Goal: Information Seeking & Learning: Learn about a topic

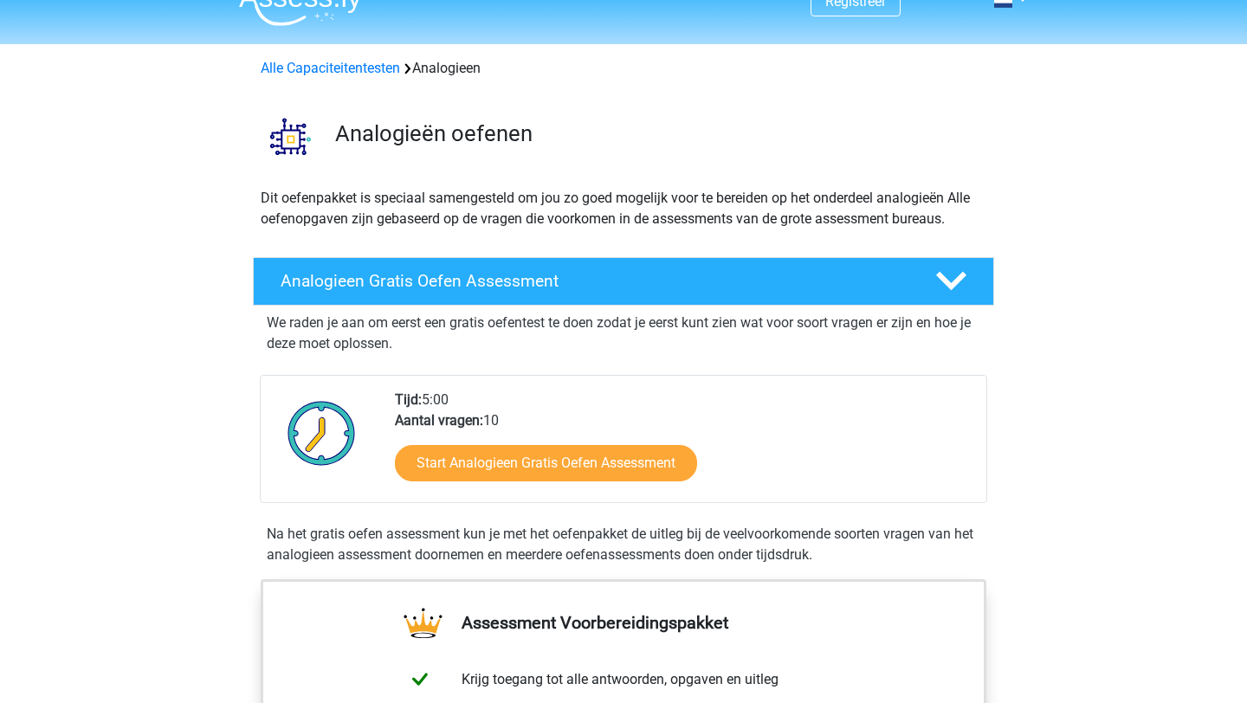
scroll to position [27, 0]
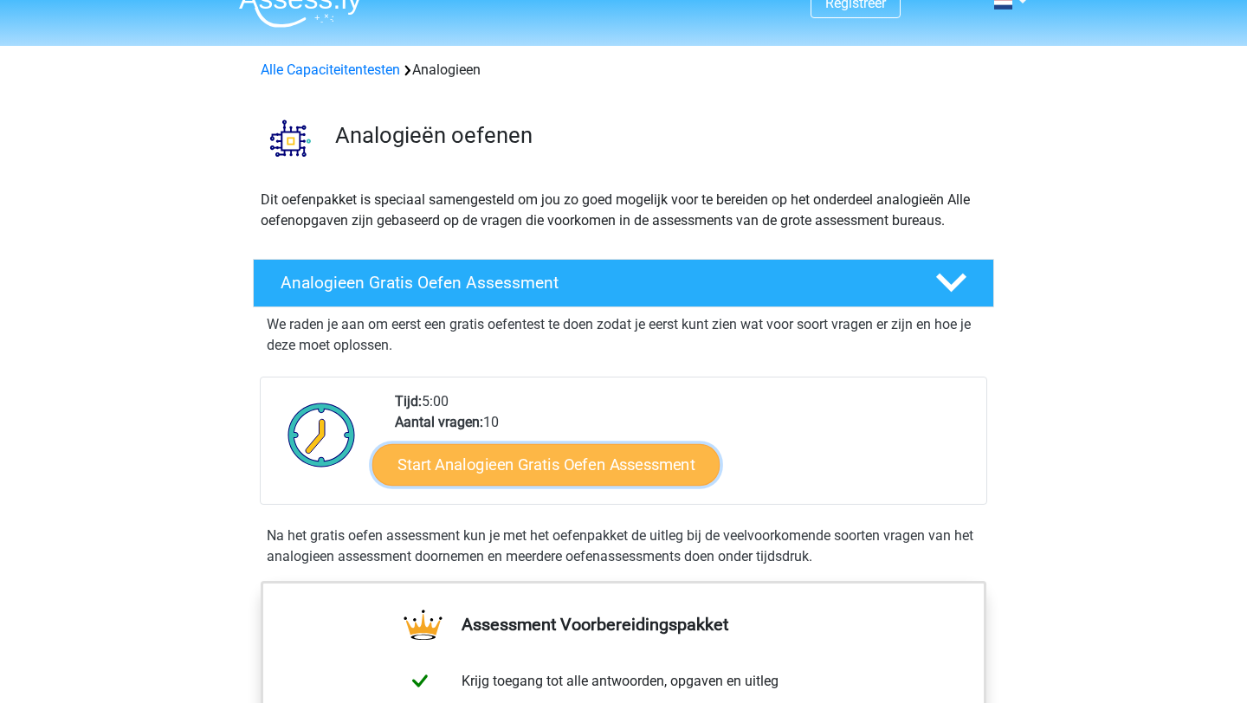
click at [497, 470] on link "Start Analogieen Gratis Oefen Assessment" at bounding box center [545, 464] width 347 height 42
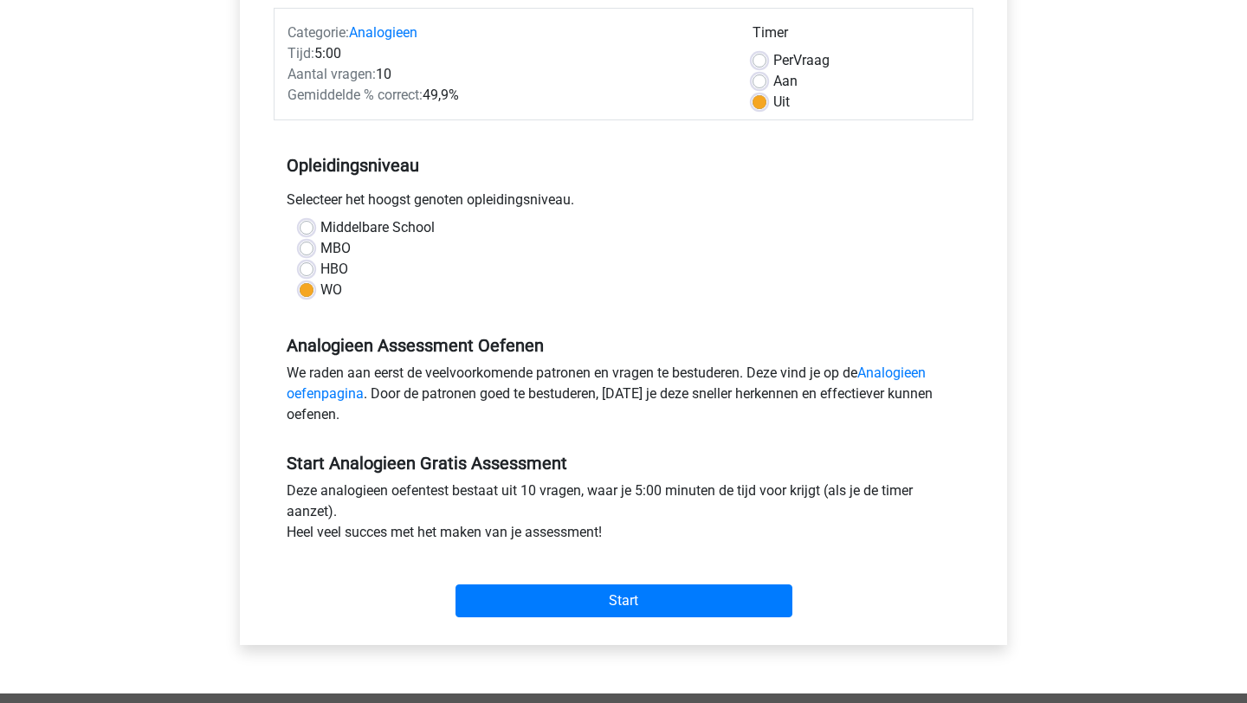
scroll to position [234, 0]
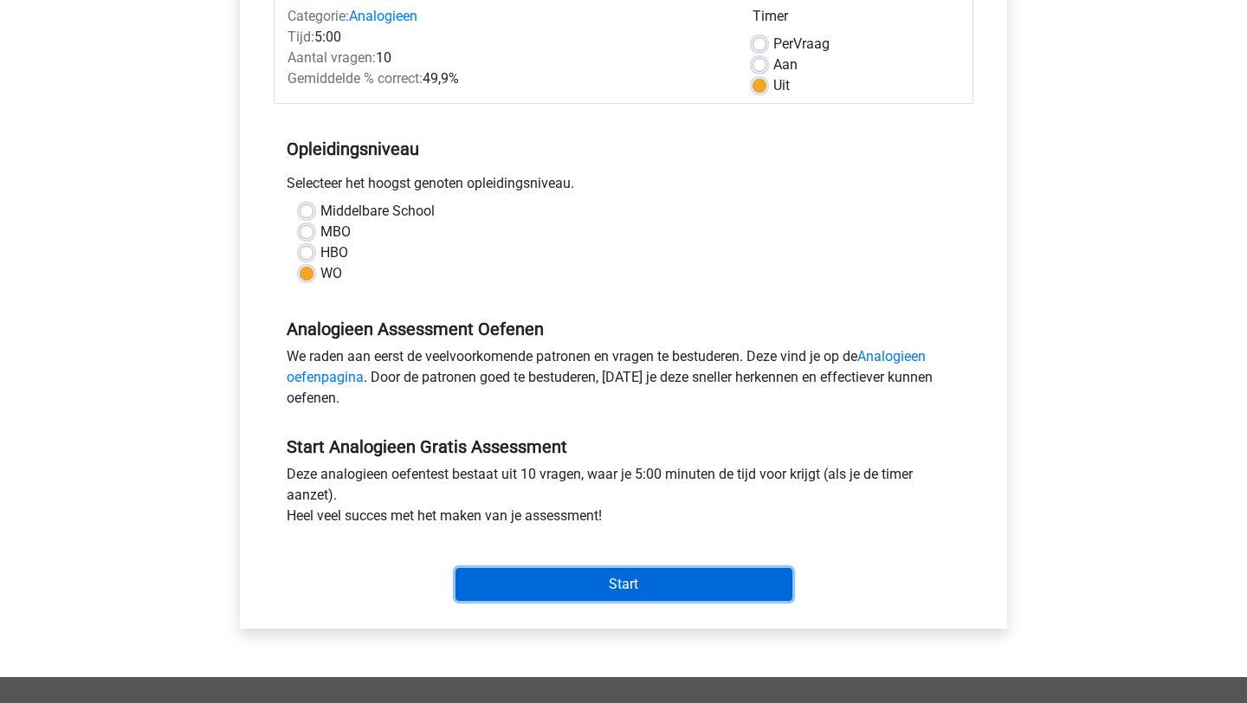
click at [524, 573] on input "Start" at bounding box center [624, 584] width 337 height 33
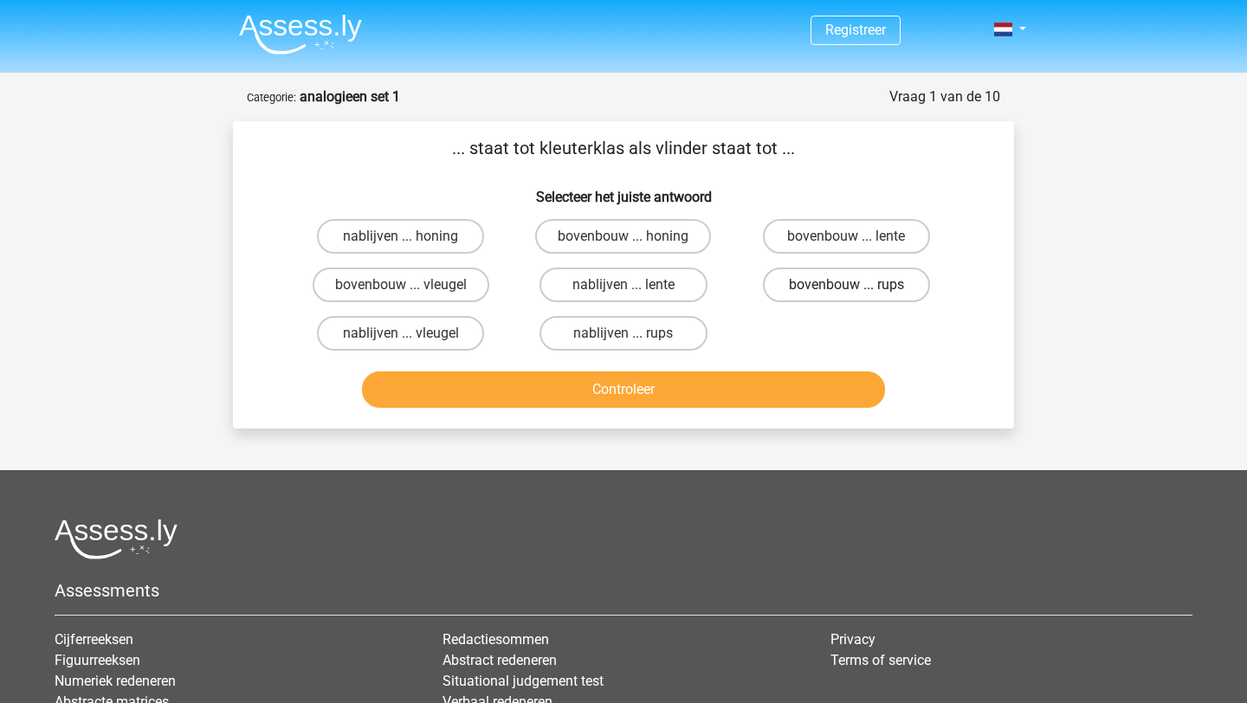
click at [890, 287] on label "bovenbouw ... rups" at bounding box center [846, 285] width 167 height 35
click at [858, 287] on input "bovenbouw ... rups" at bounding box center [851, 290] width 11 height 11
radio input "true"
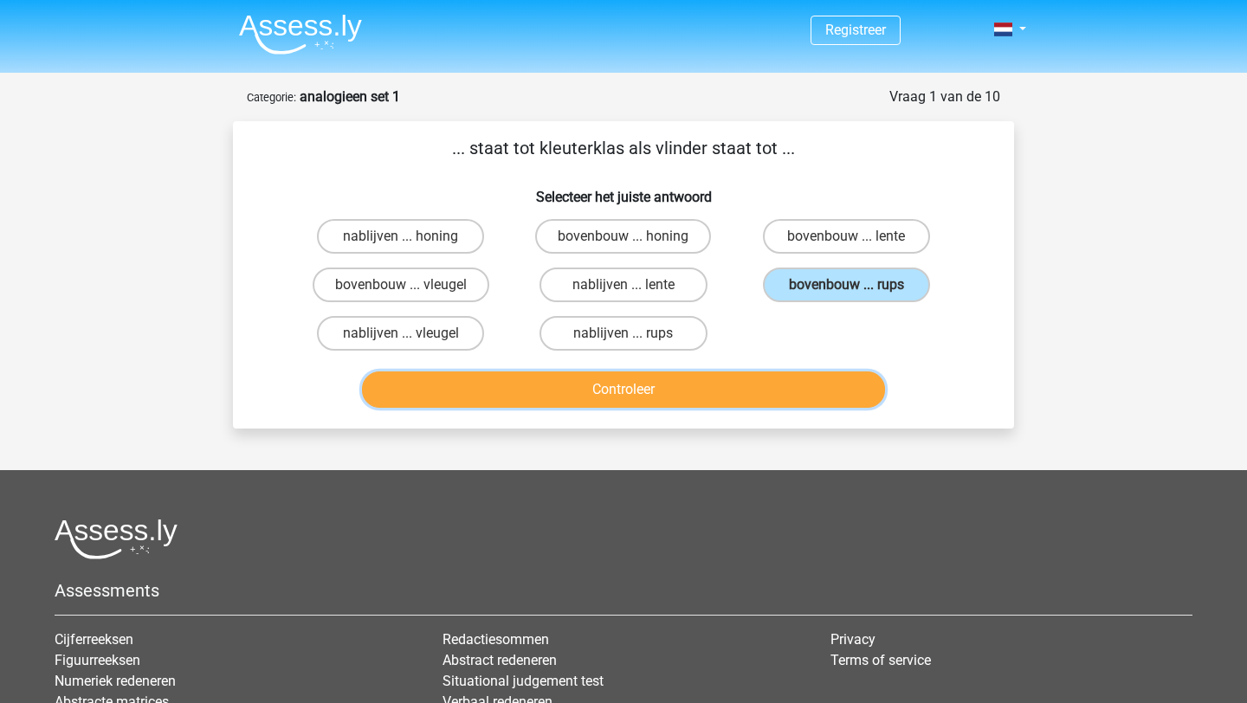
click at [550, 396] on button "Controleer" at bounding box center [624, 390] width 524 height 36
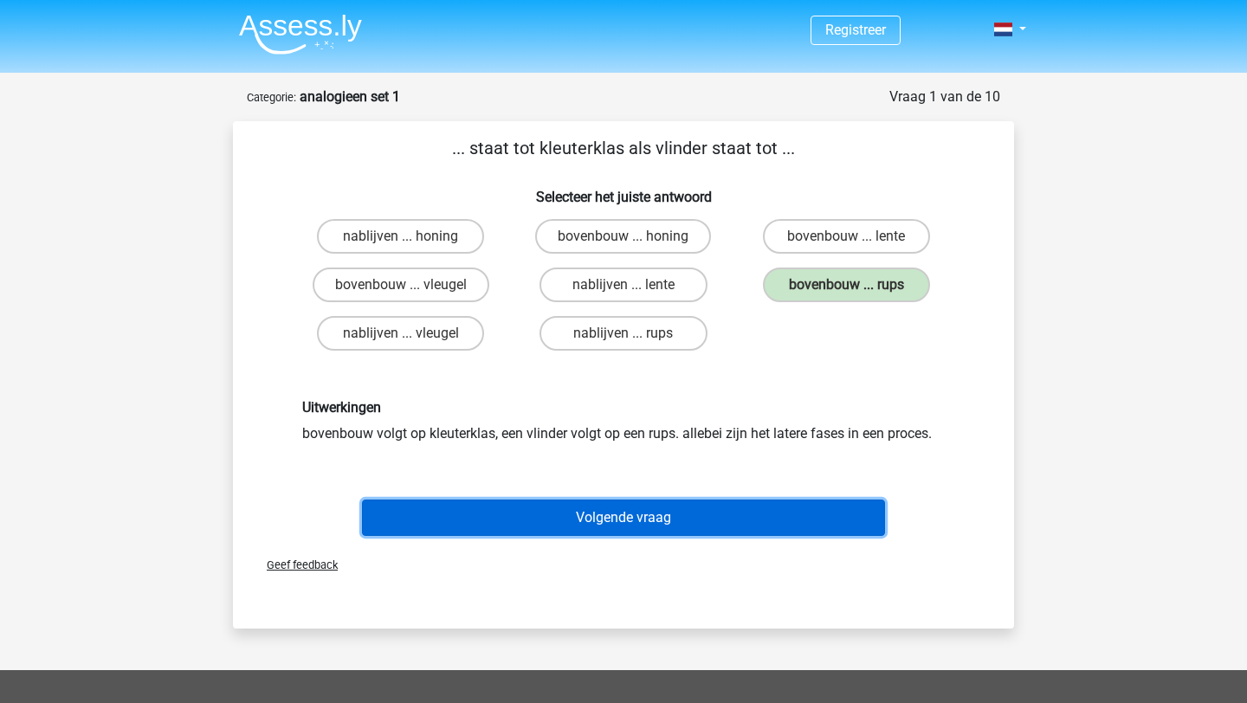
click at [563, 514] on button "Volgende vraag" at bounding box center [624, 518] width 524 height 36
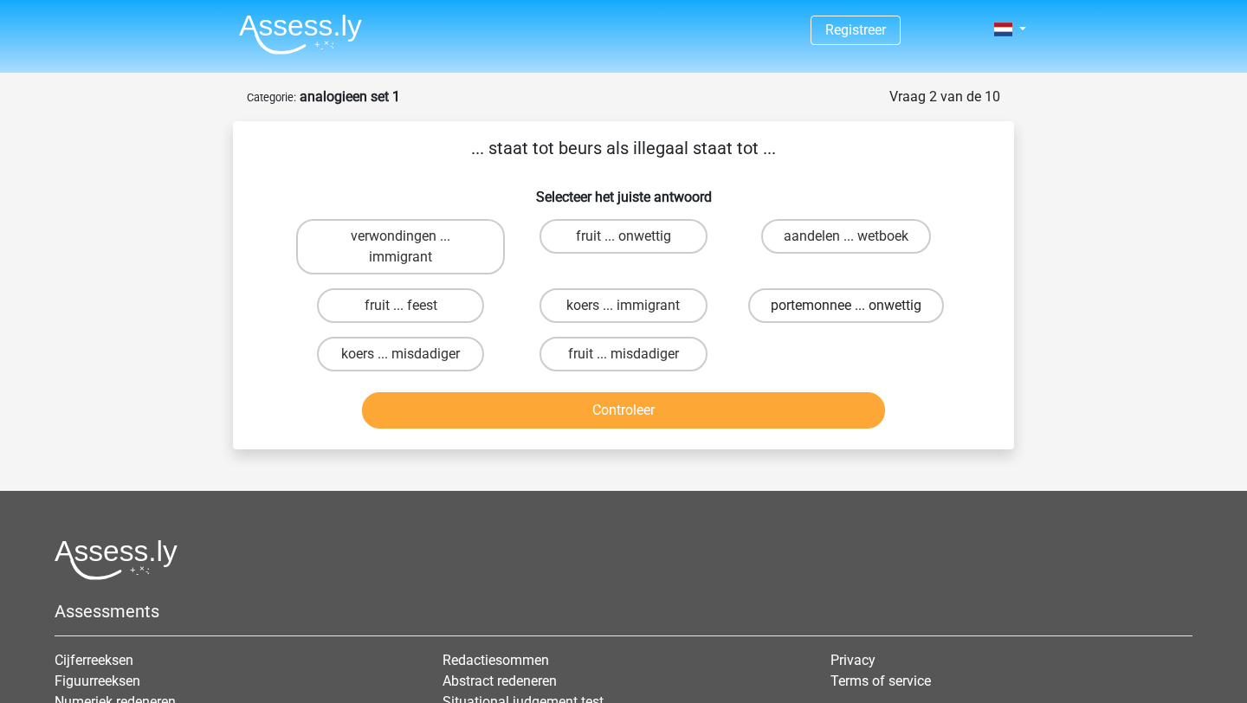
click at [869, 304] on label "portemonnee ... onwettig" at bounding box center [846, 305] width 196 height 35
click at [858, 306] on input "portemonnee ... onwettig" at bounding box center [851, 311] width 11 height 11
radio input "true"
click at [689, 414] on button "Controleer" at bounding box center [624, 410] width 524 height 36
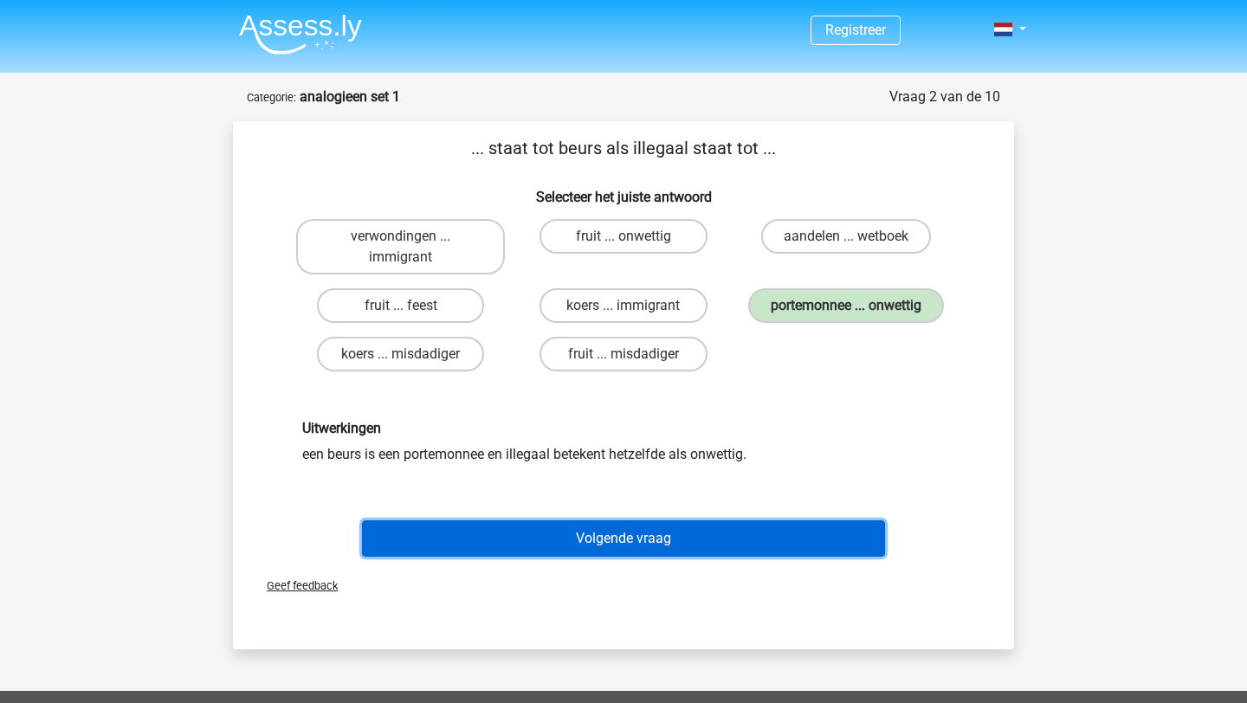
click at [532, 542] on button "Volgende vraag" at bounding box center [624, 539] width 524 height 36
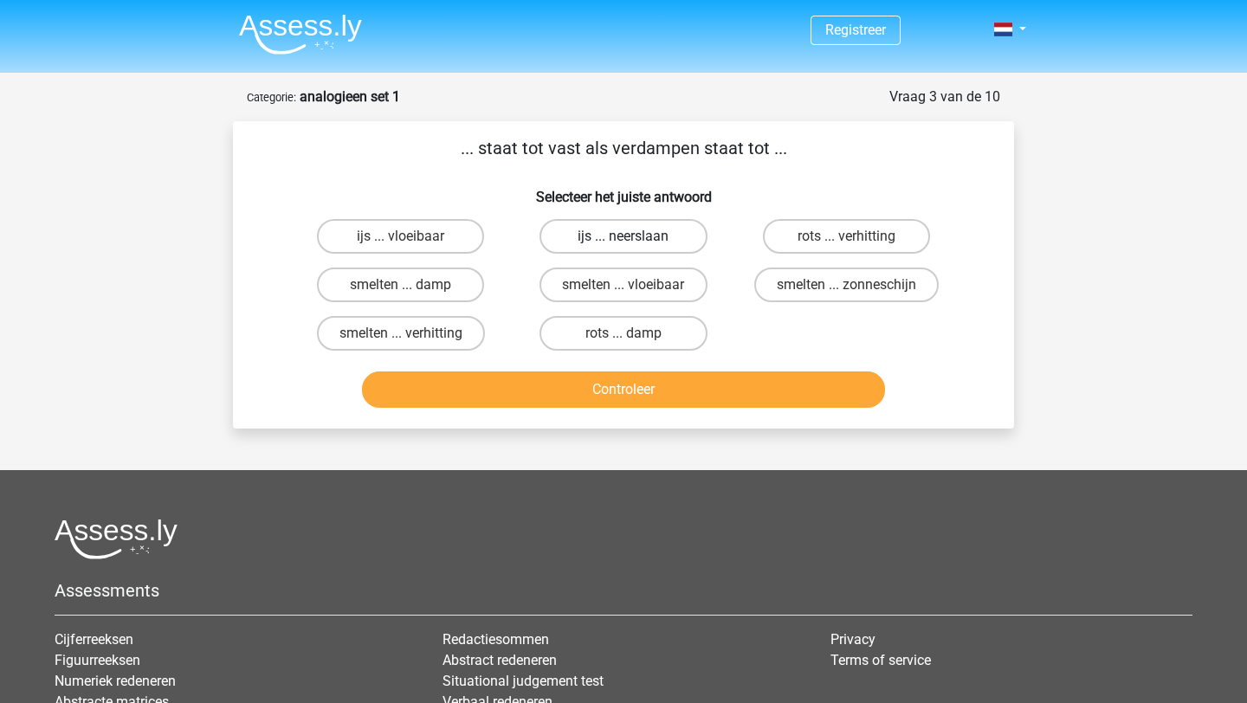
click at [582, 233] on label "ijs ... neerslaan" at bounding box center [623, 236] width 167 height 35
click at [624, 236] on input "ijs ... neerslaan" at bounding box center [629, 241] width 11 height 11
radio input "true"
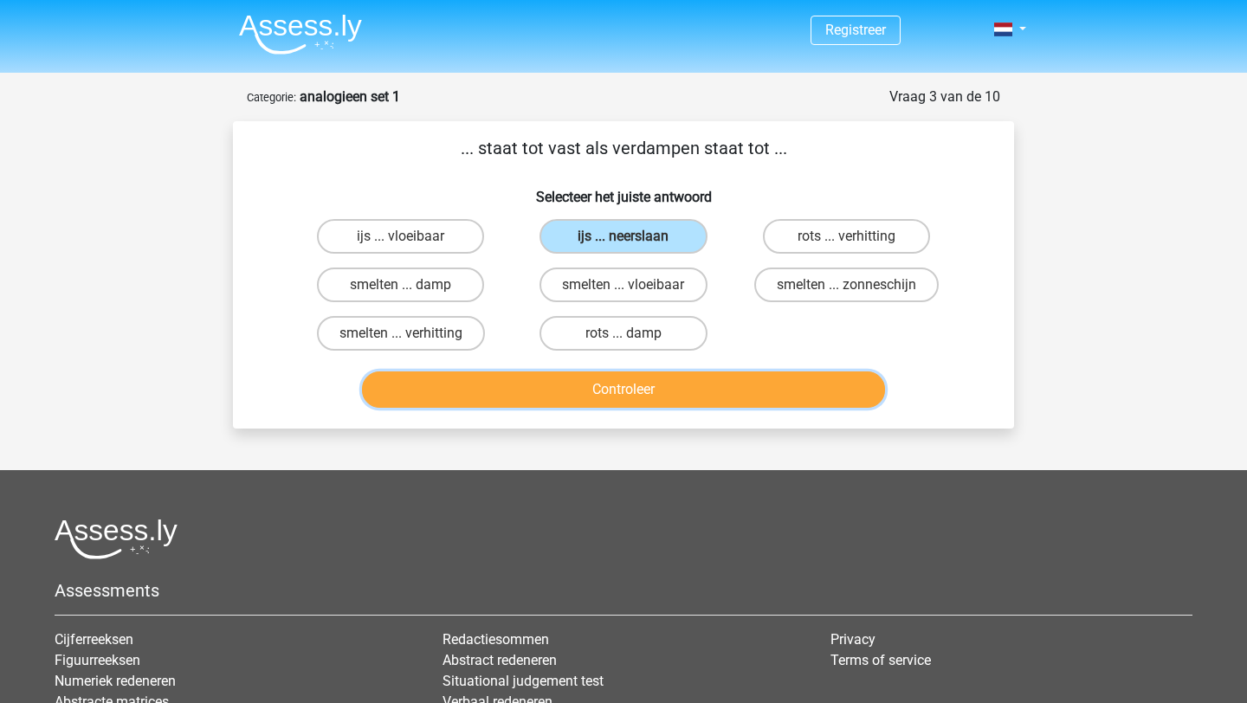
click at [516, 379] on button "Controleer" at bounding box center [624, 390] width 524 height 36
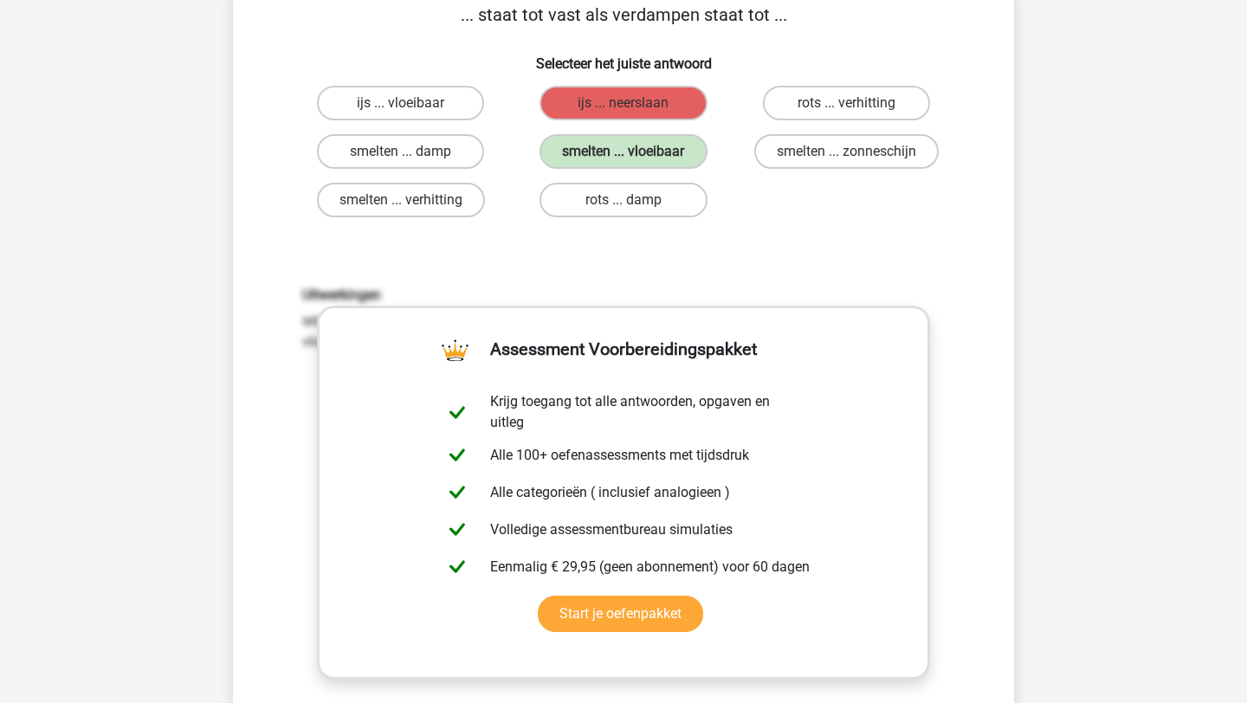
scroll to position [39, 0]
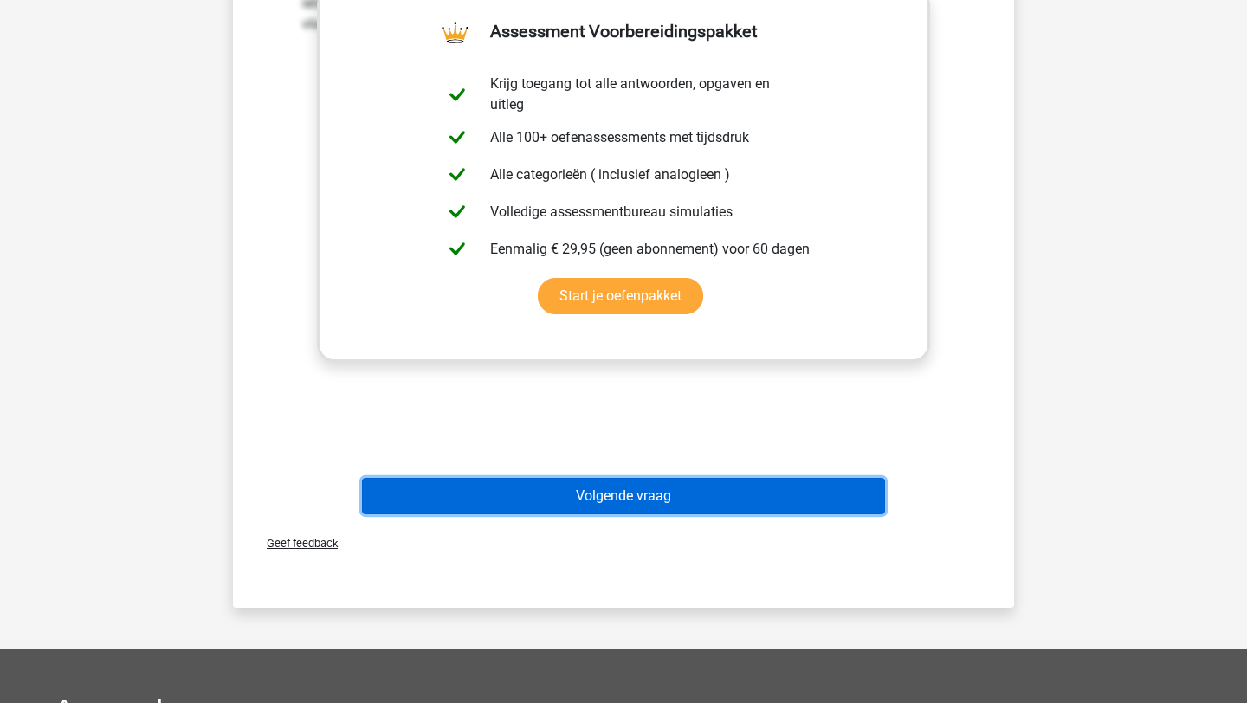
click at [679, 505] on button "Volgende vraag" at bounding box center [624, 496] width 524 height 36
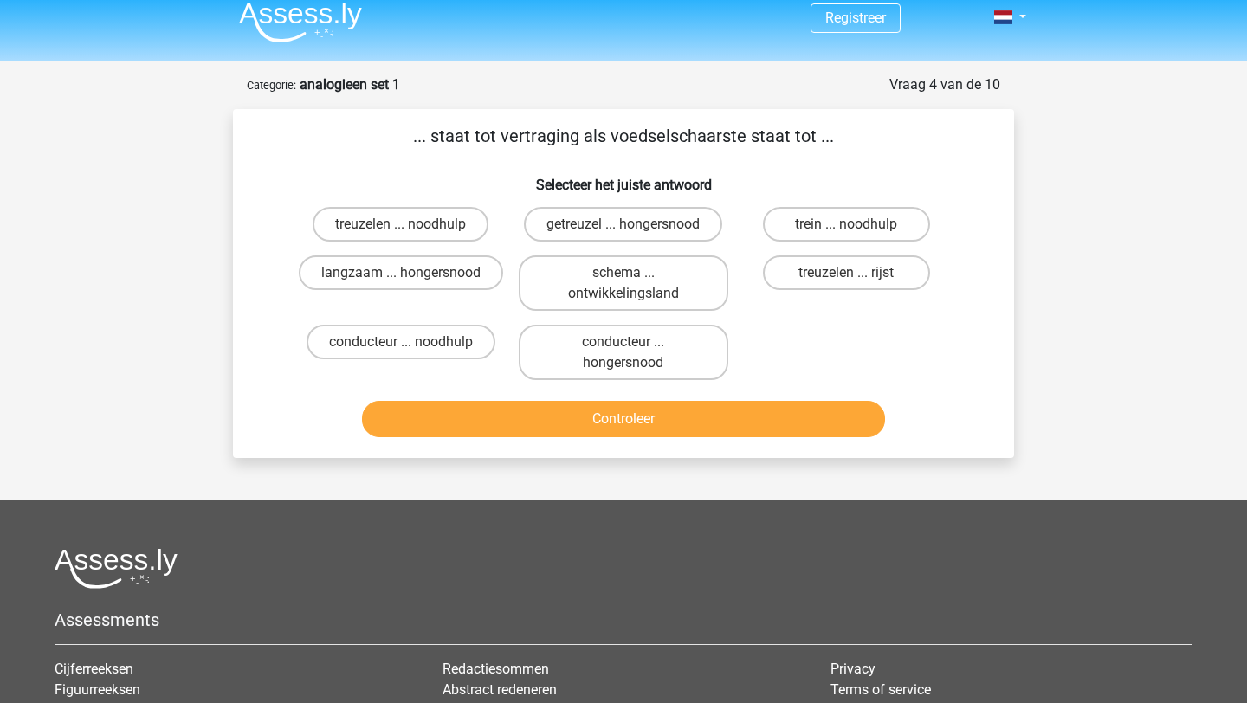
scroll to position [0, 0]
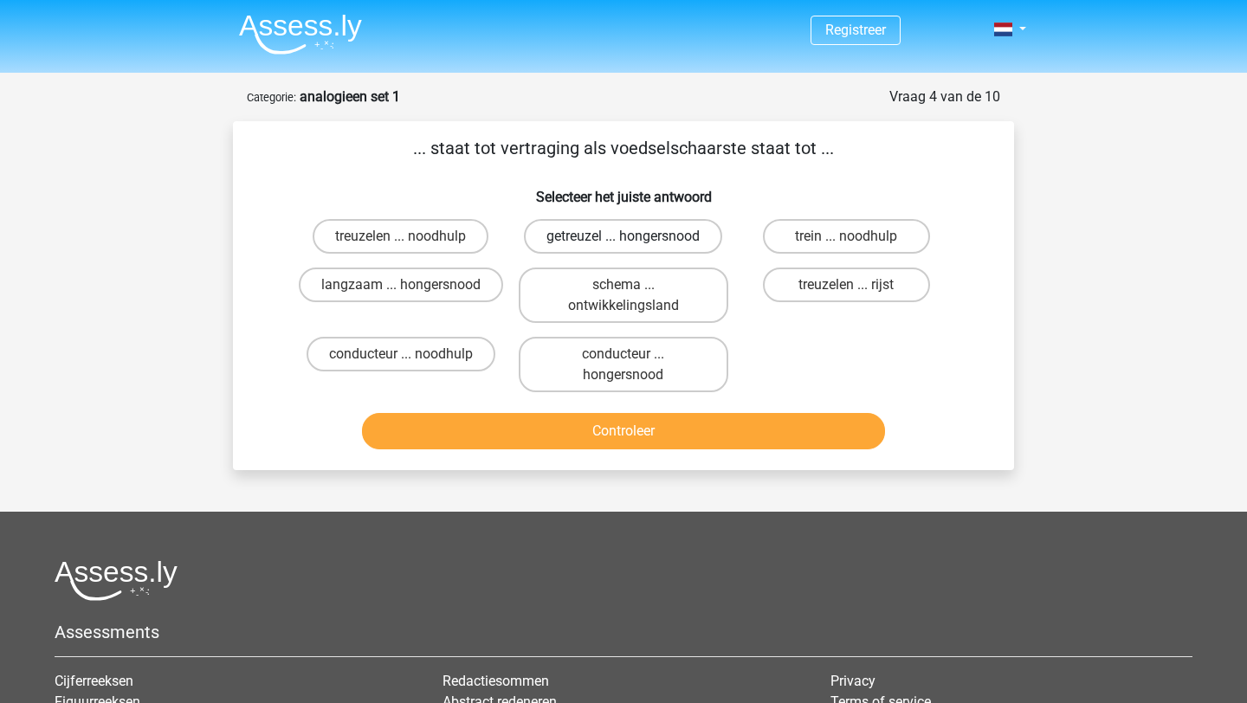
click at [549, 242] on label "getreuzel ... hongersnood" at bounding box center [623, 236] width 198 height 35
click at [624, 242] on input "getreuzel ... hongersnood" at bounding box center [629, 241] width 11 height 11
radio input "true"
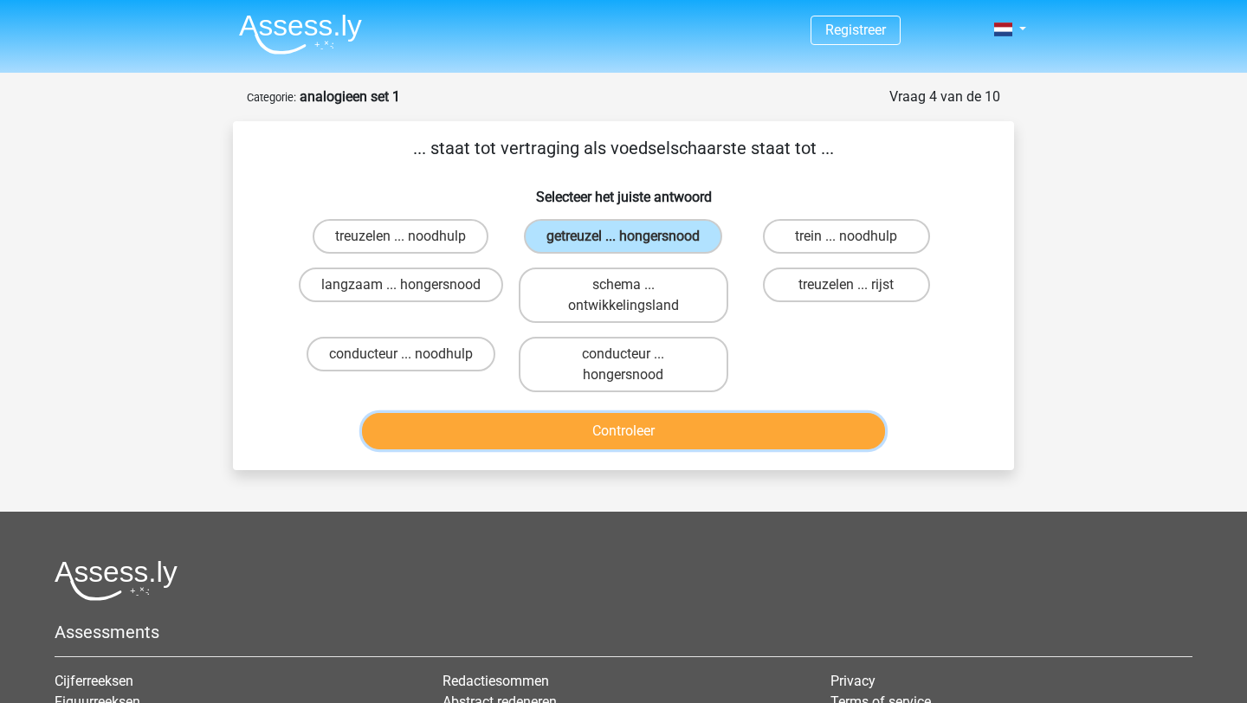
click at [521, 424] on button "Controleer" at bounding box center [624, 431] width 524 height 36
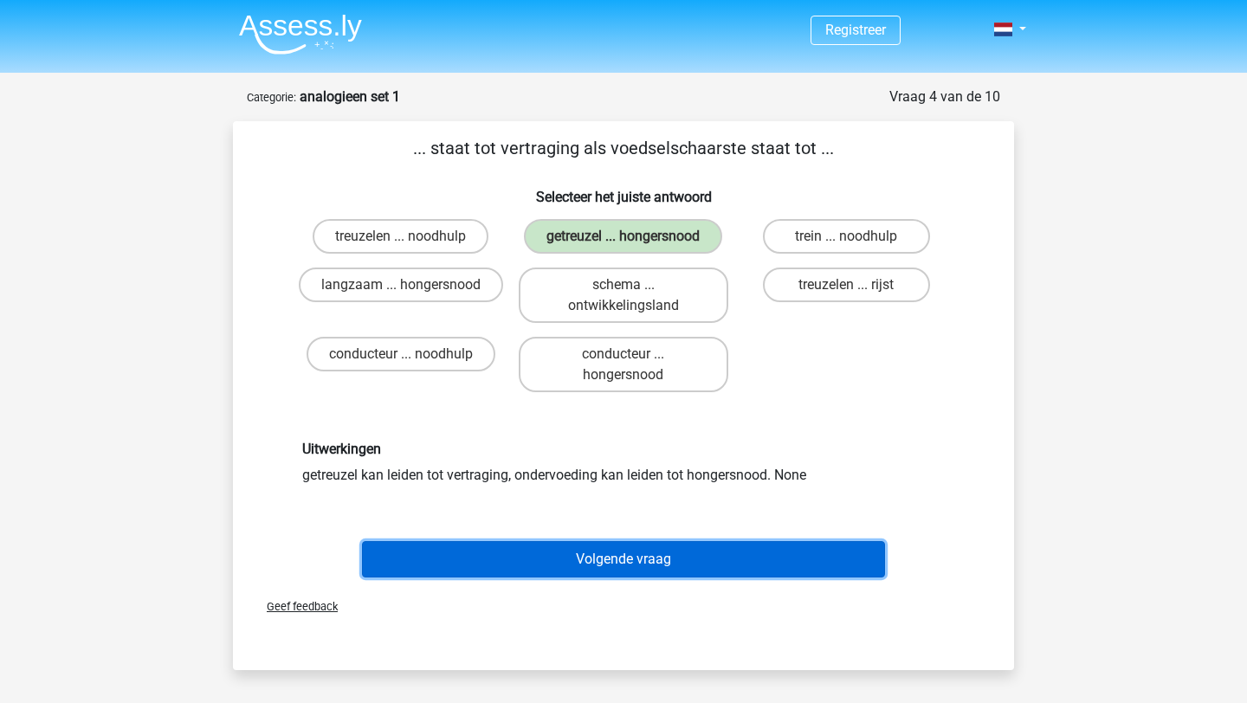
click at [657, 571] on button "Volgende vraag" at bounding box center [624, 559] width 524 height 36
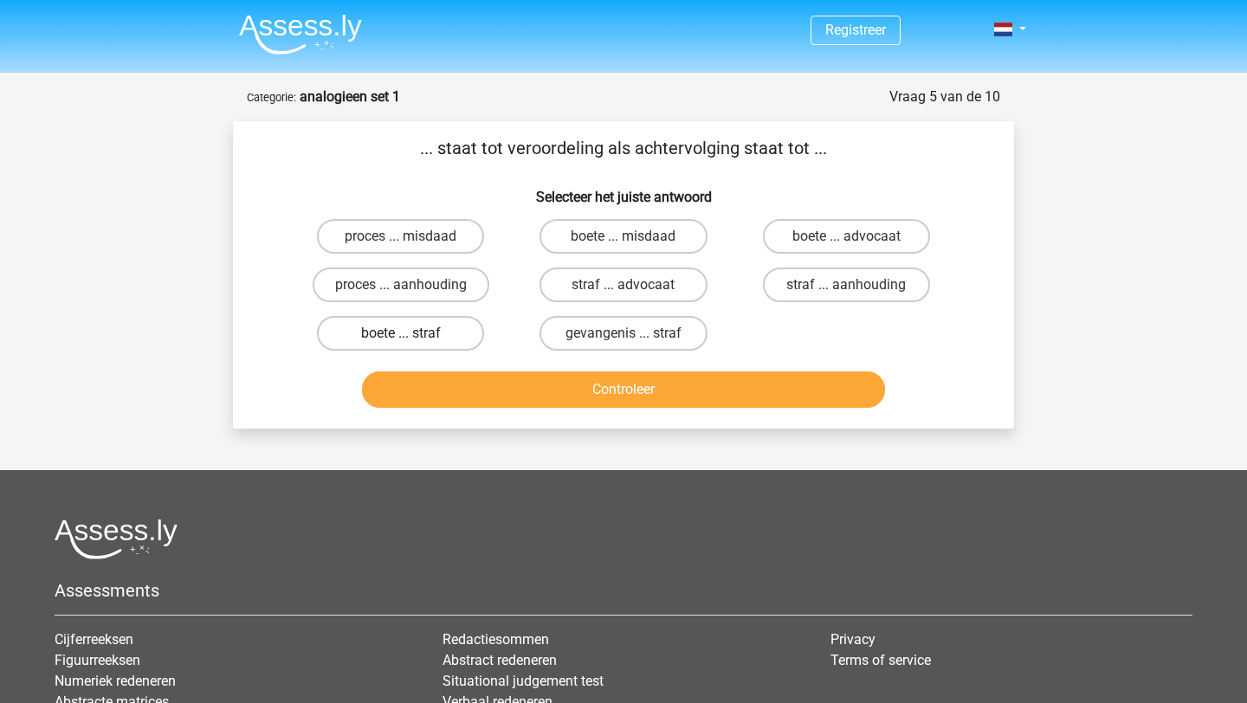
click at [398, 335] on label "boete ... straf" at bounding box center [400, 333] width 167 height 35
click at [401, 335] on input "boete ... straf" at bounding box center [406, 338] width 11 height 11
radio input "true"
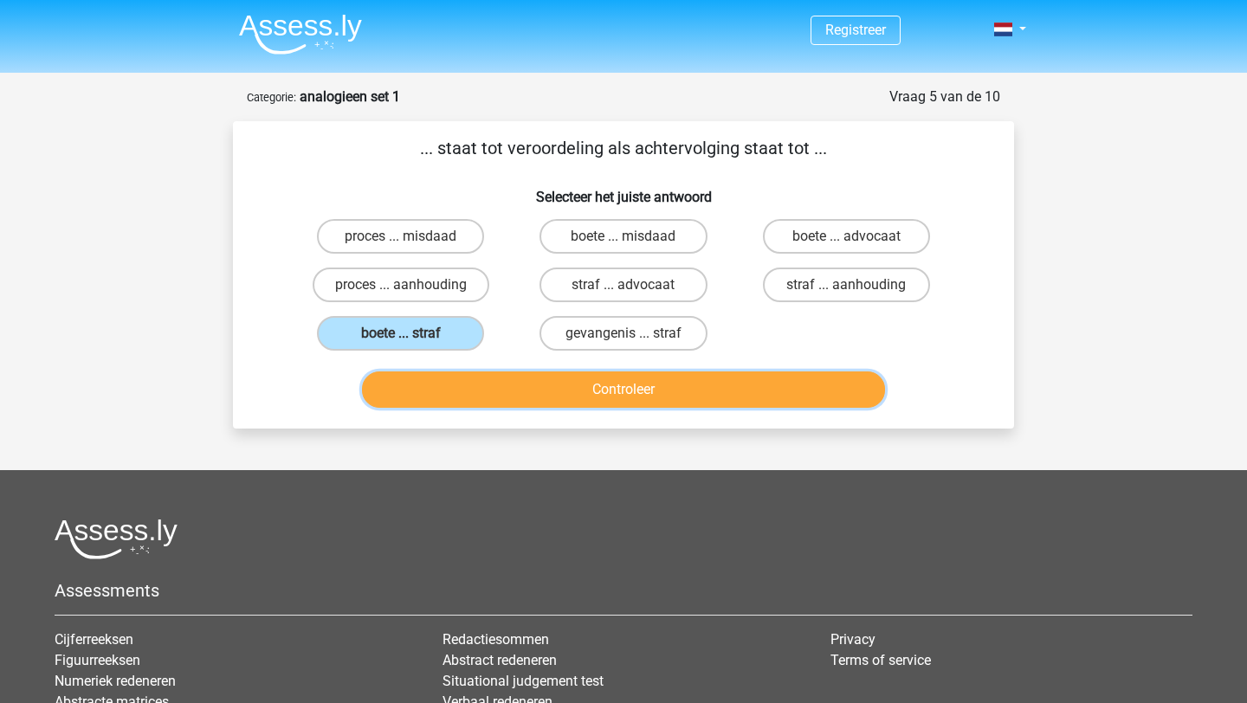
click at [598, 382] on button "Controleer" at bounding box center [624, 390] width 524 height 36
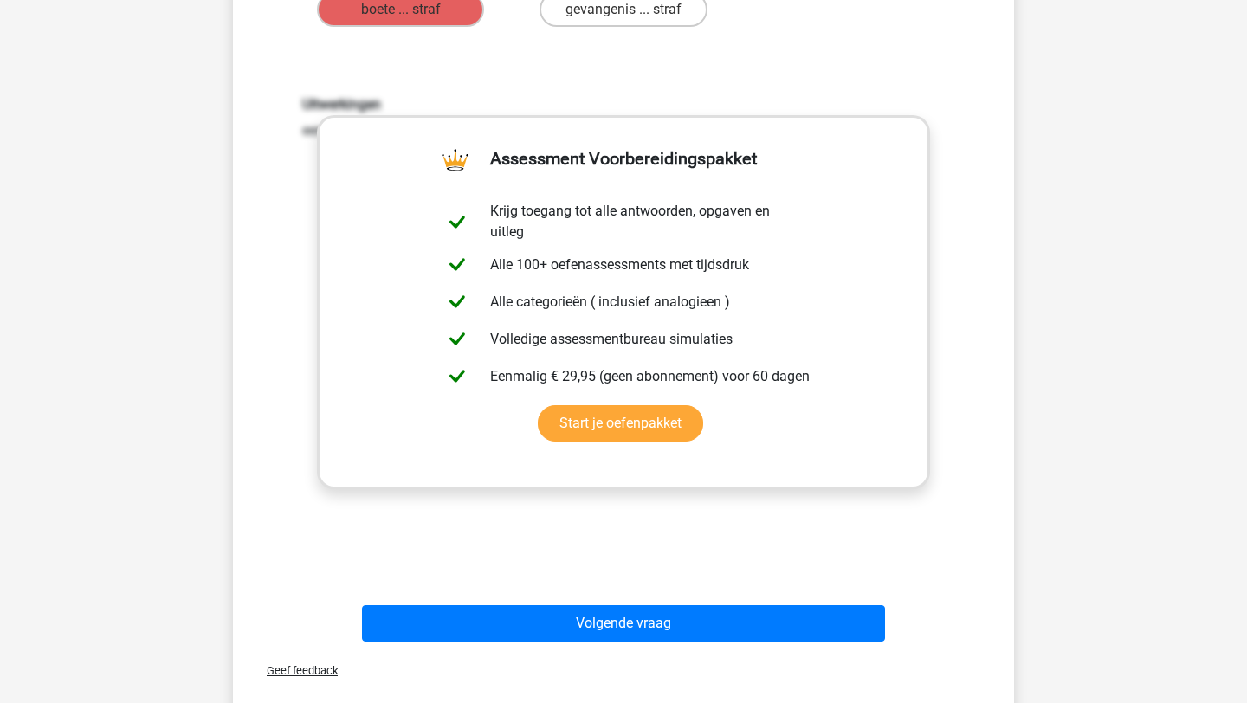
scroll to position [350, 0]
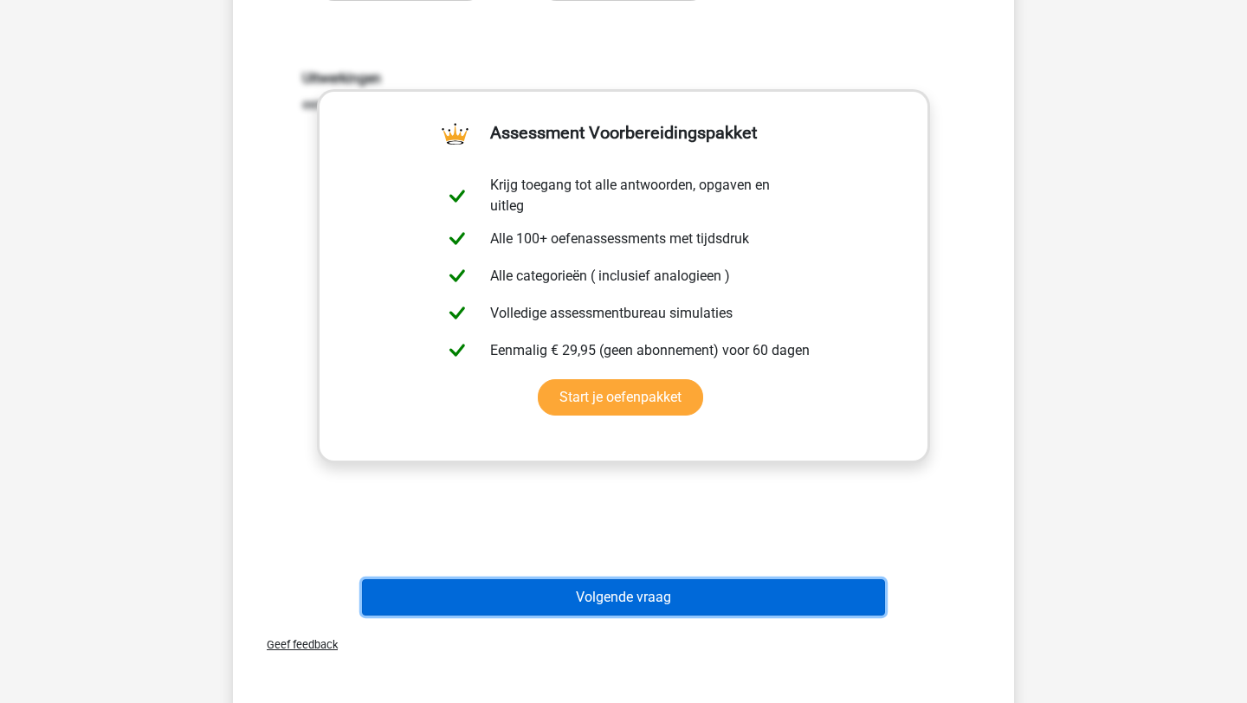
click at [568, 606] on button "Volgende vraag" at bounding box center [624, 597] width 524 height 36
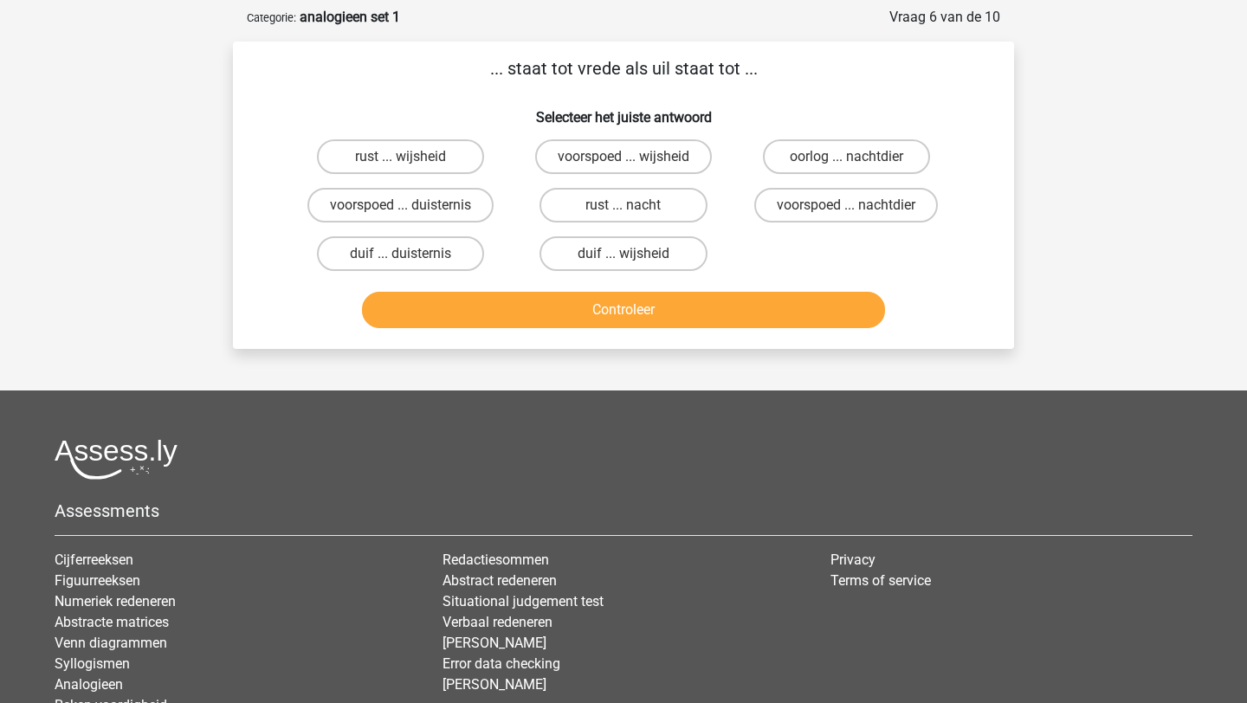
scroll to position [0, 0]
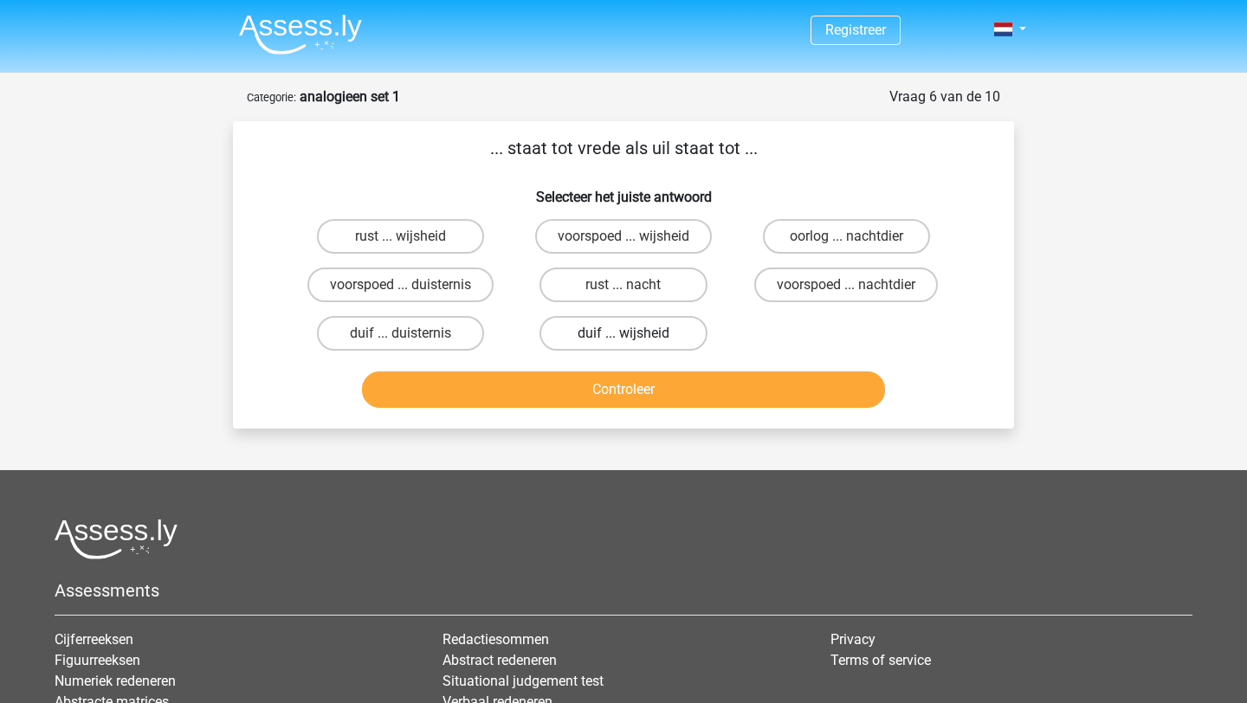
click at [618, 339] on label "duif ... wijsheid" at bounding box center [623, 333] width 167 height 35
click at [624, 339] on input "duif ... wijsheid" at bounding box center [629, 338] width 11 height 11
radio input "true"
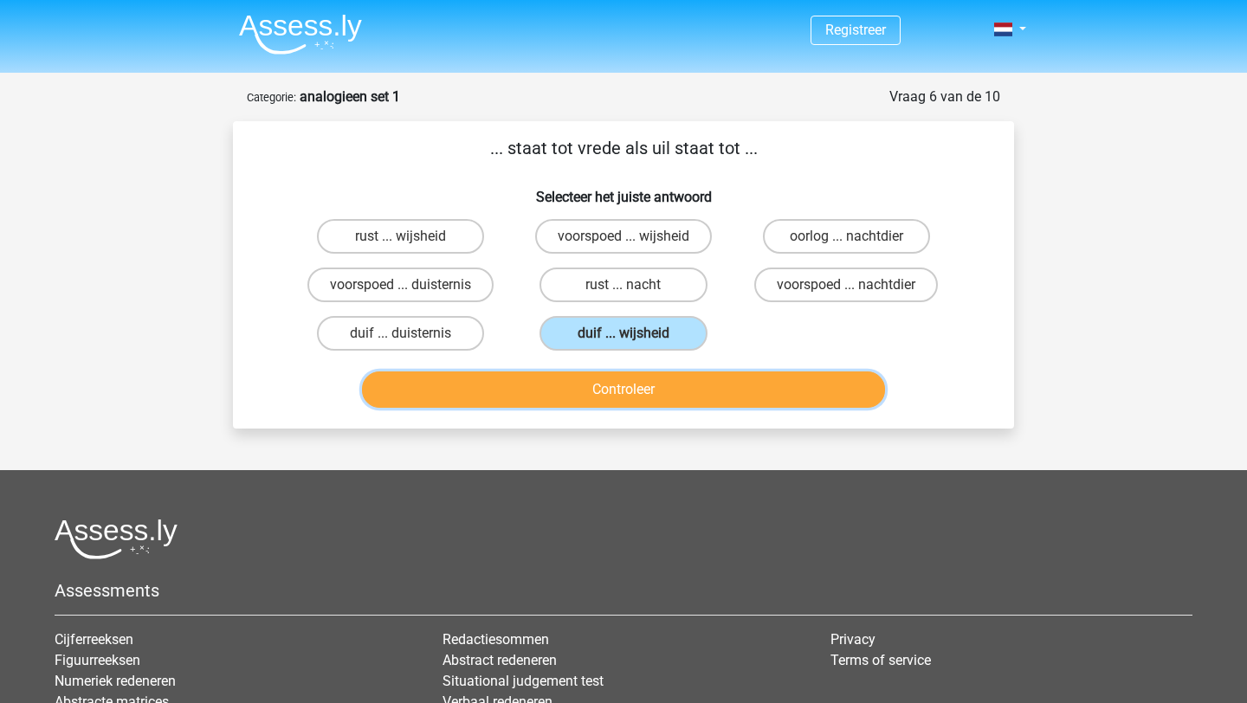
click at [602, 388] on button "Controleer" at bounding box center [624, 390] width 524 height 36
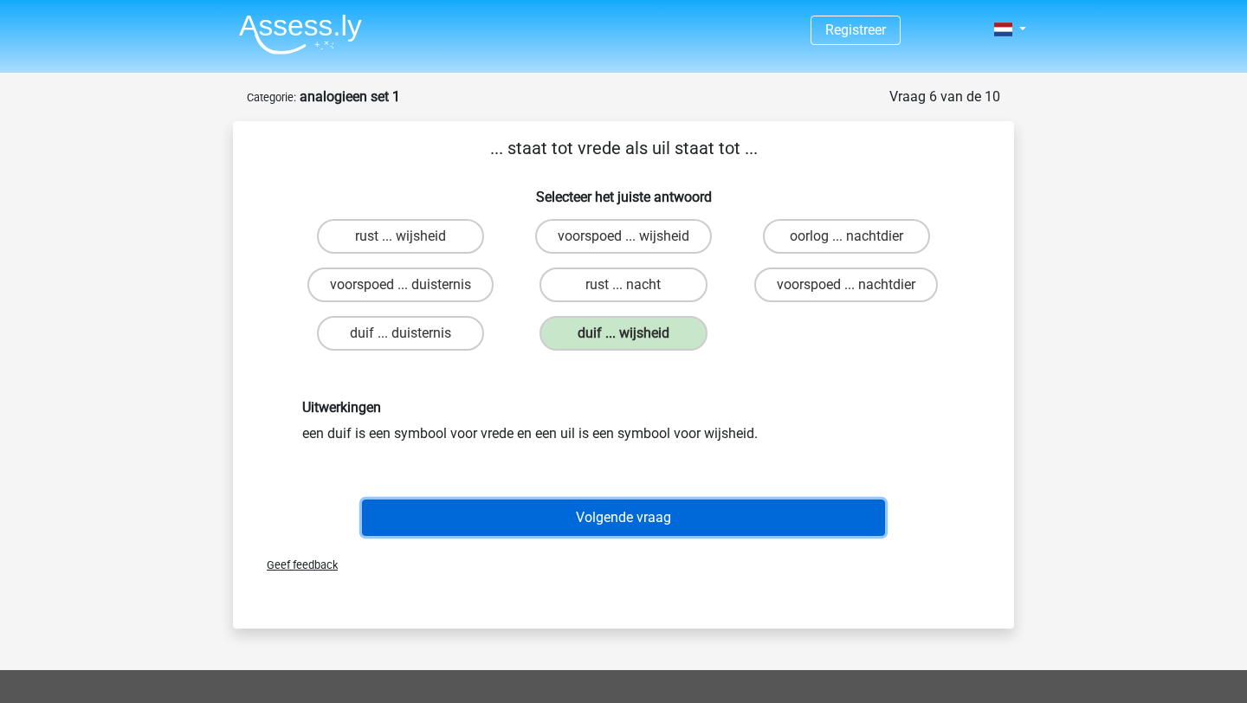
click at [586, 513] on button "Volgende vraag" at bounding box center [624, 518] width 524 height 36
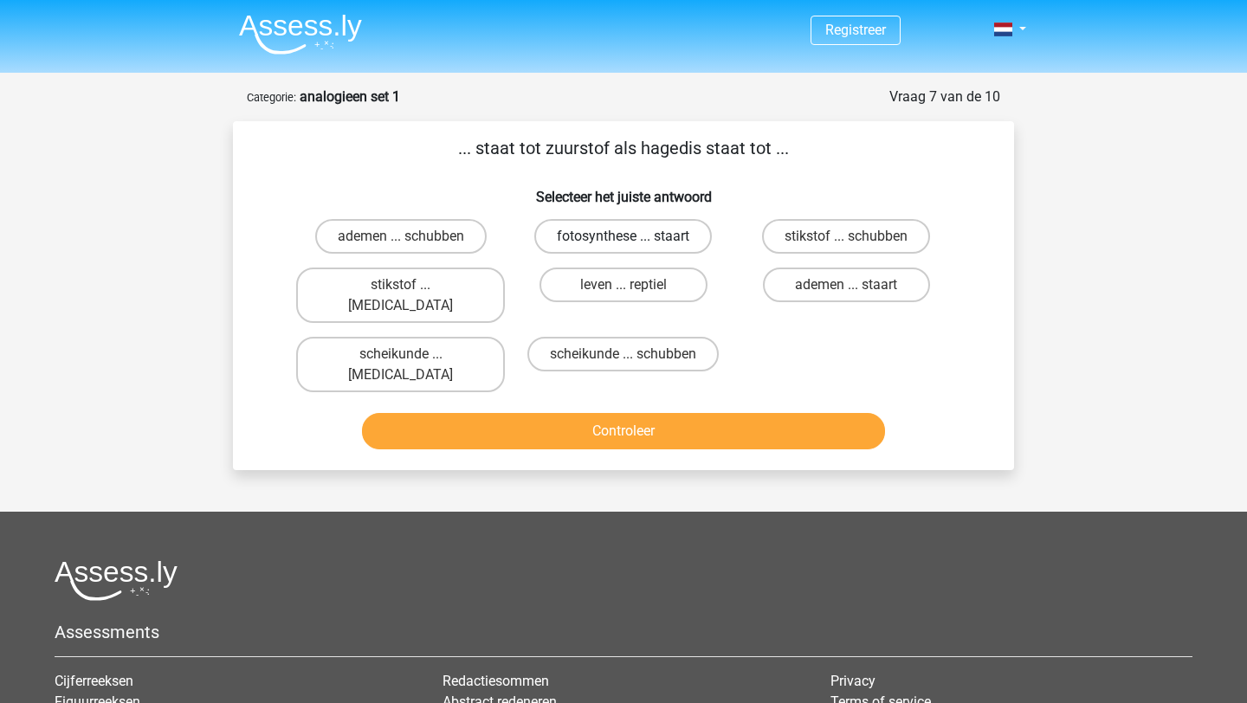
click at [601, 235] on label "fotosynthese ... staart" at bounding box center [623, 236] width 178 height 35
click at [624, 236] on input "fotosynthese ... staart" at bounding box center [629, 241] width 11 height 11
radio input "true"
click at [424, 235] on label "ademen ... schubben" at bounding box center [401, 236] width 172 height 35
click at [412, 236] on input "ademen ... schubben" at bounding box center [406, 241] width 11 height 11
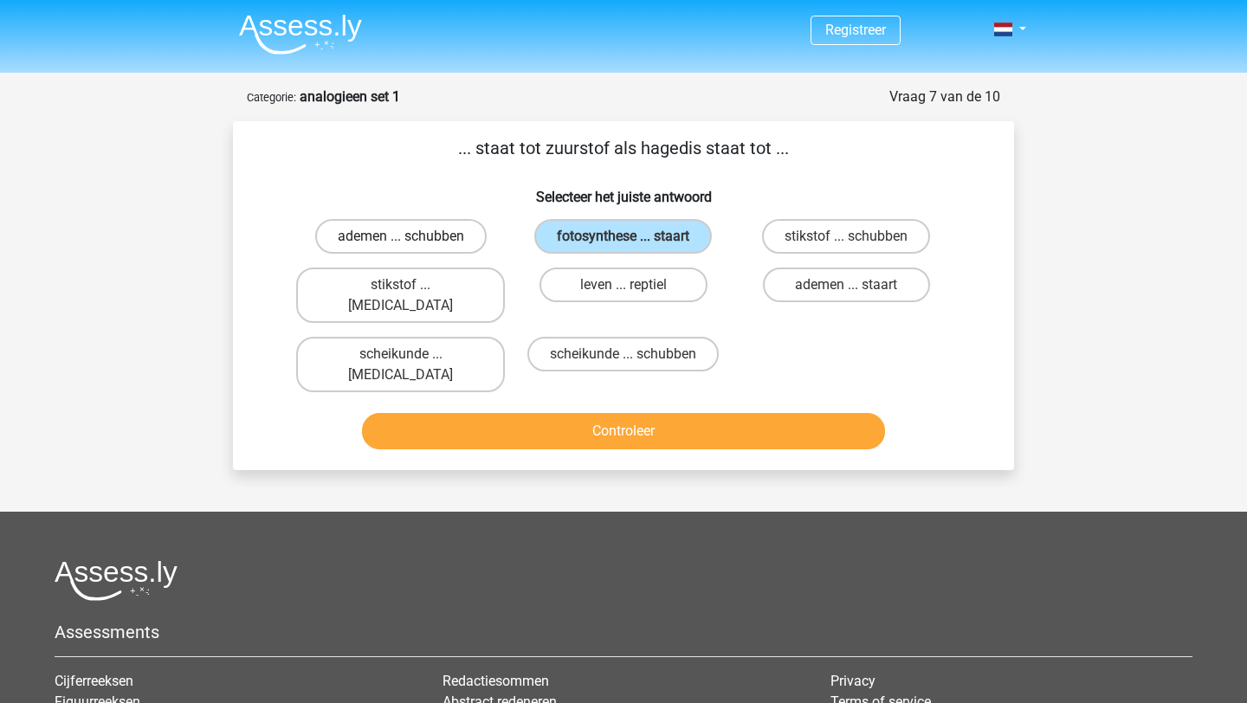
radio input "true"
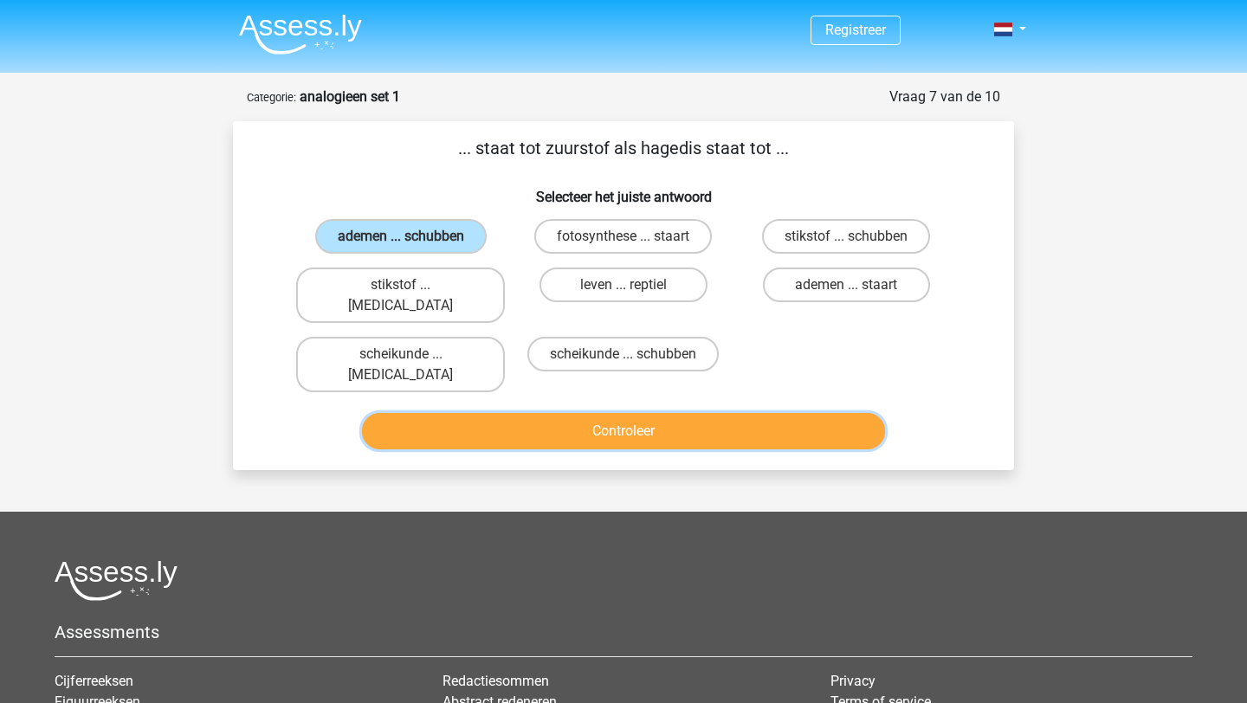
click at [506, 413] on button "Controleer" at bounding box center [624, 431] width 524 height 36
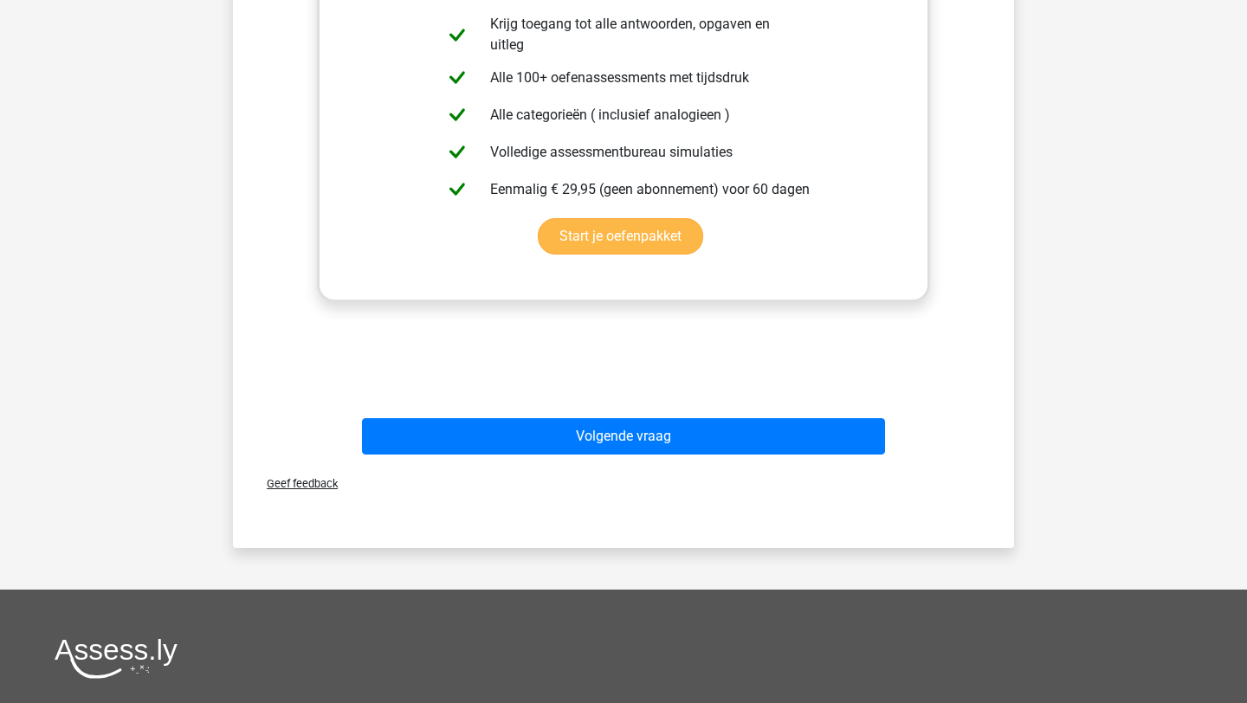
scroll to position [578, 0]
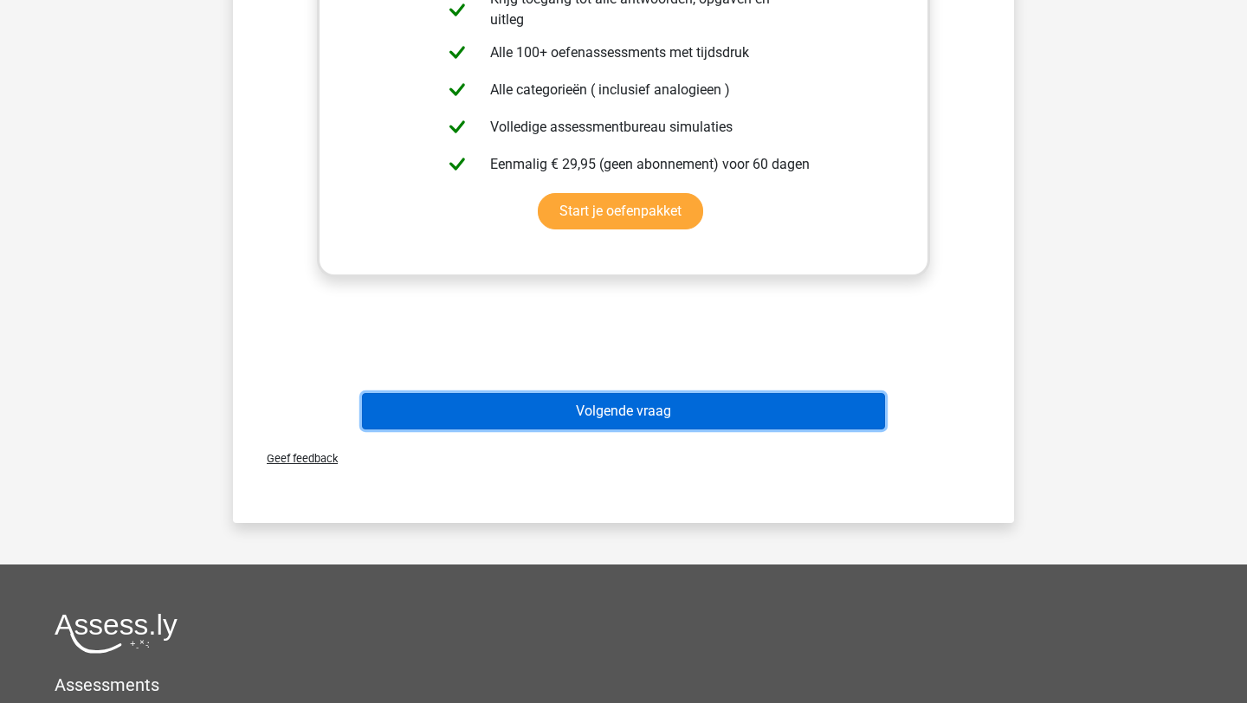
click at [580, 393] on button "Volgende vraag" at bounding box center [624, 411] width 524 height 36
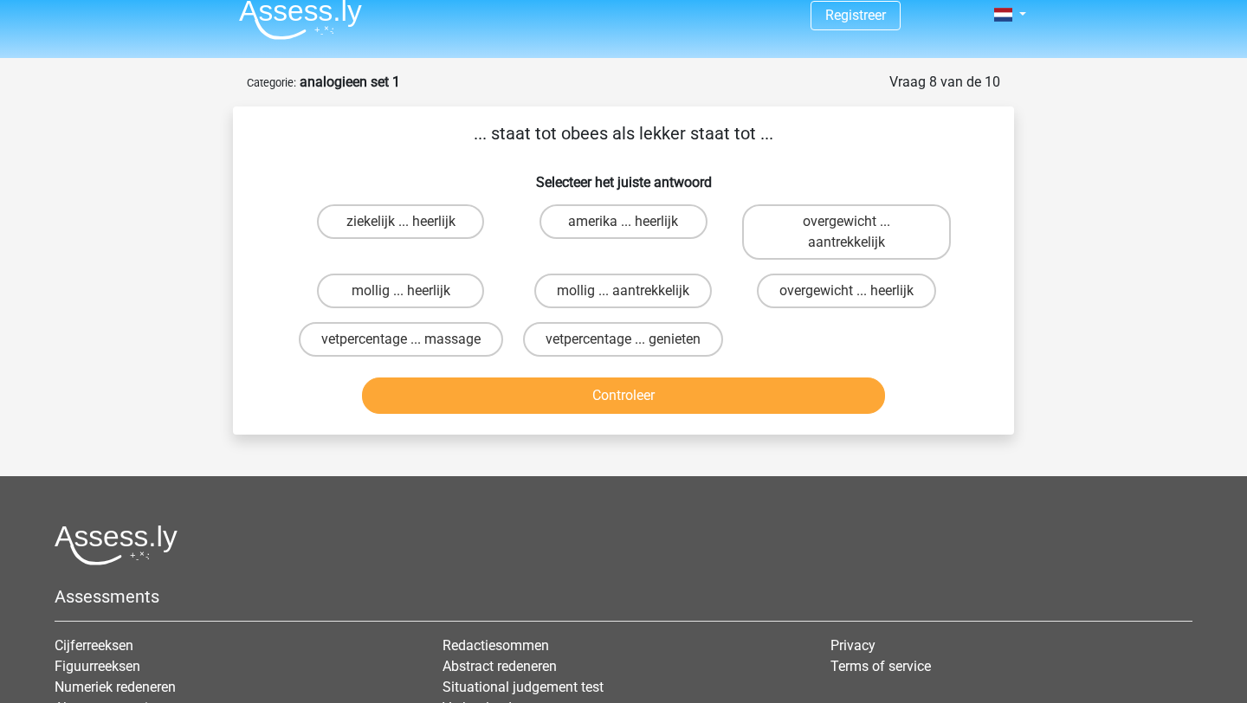
scroll to position [0, 0]
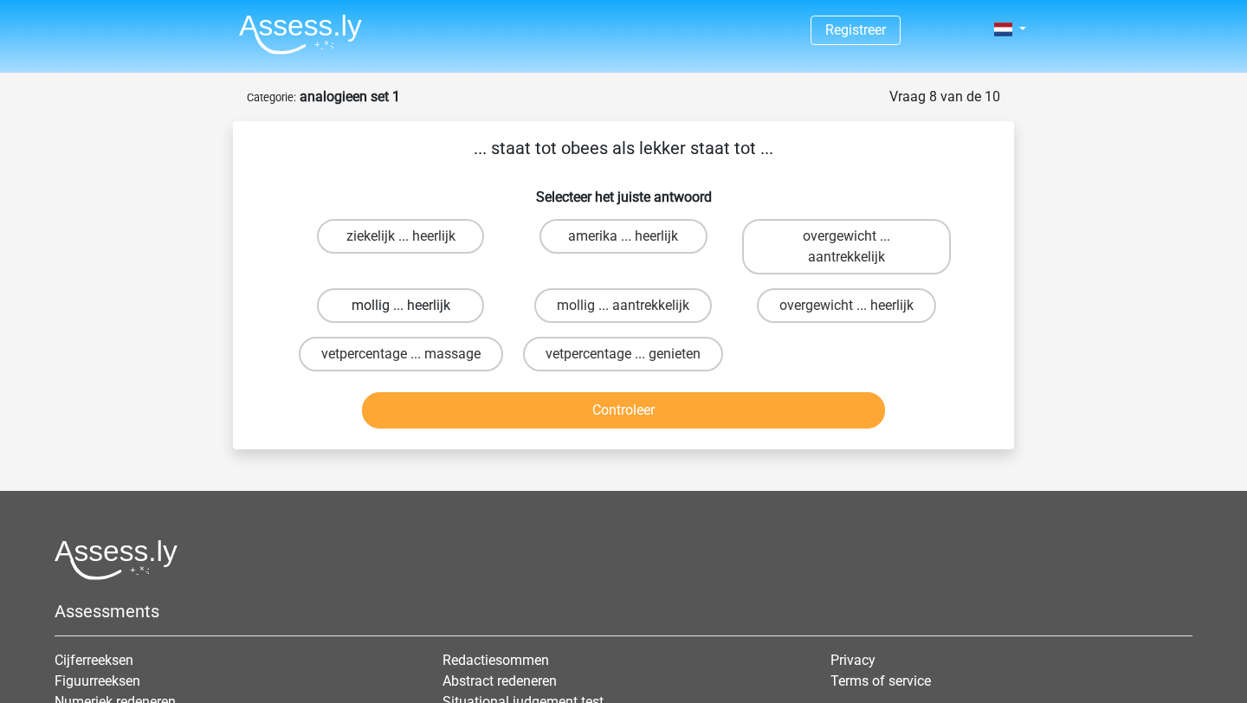
click at [385, 307] on label "mollig ... heerlijk" at bounding box center [400, 305] width 167 height 35
click at [401, 307] on input "mollig ... heerlijk" at bounding box center [406, 311] width 11 height 11
radio input "true"
click at [469, 412] on button "Controleer" at bounding box center [624, 410] width 524 height 36
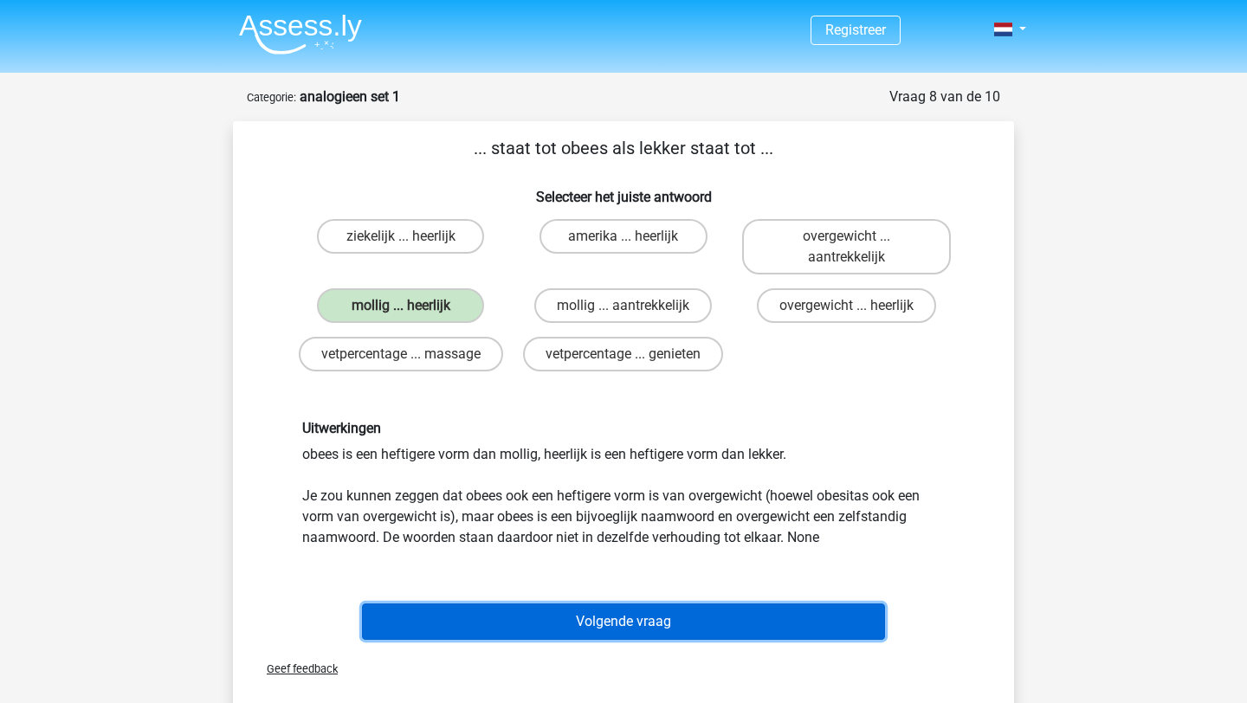
click at [566, 612] on button "Volgende vraag" at bounding box center [624, 622] width 524 height 36
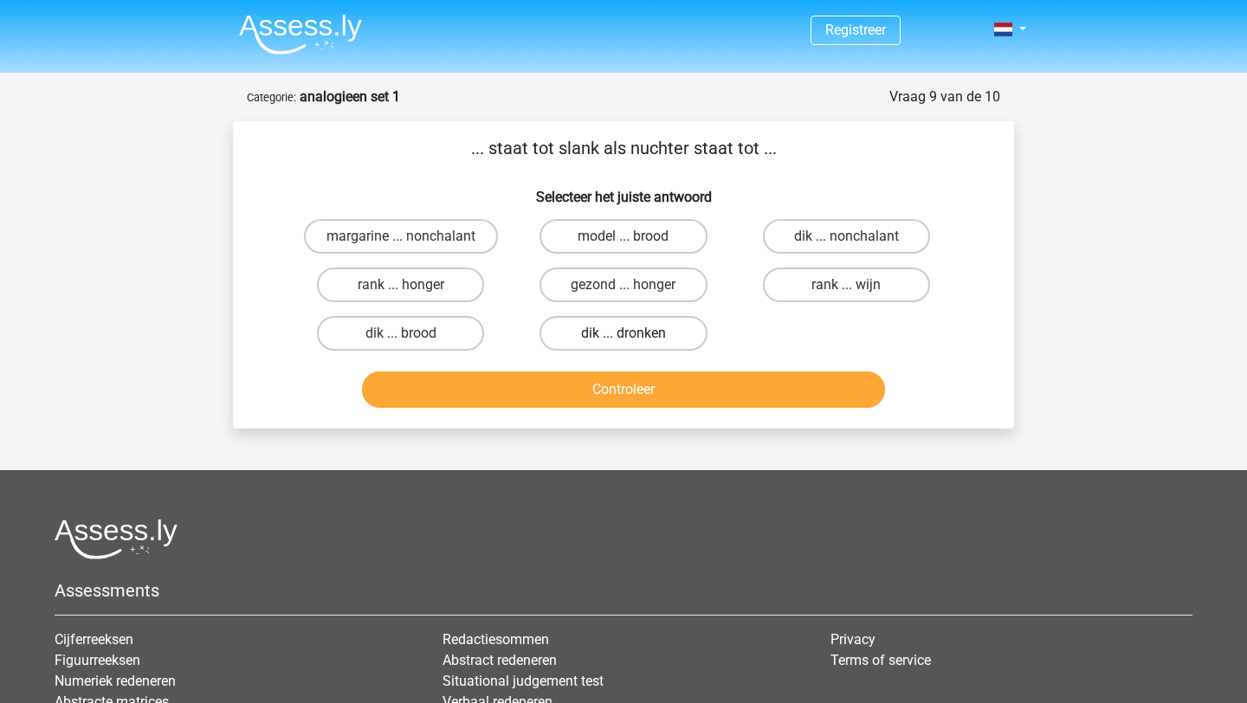
click at [610, 334] on label "dik ... dronken" at bounding box center [623, 333] width 167 height 35
click at [624, 334] on input "dik ... dronken" at bounding box center [629, 338] width 11 height 11
radio input "true"
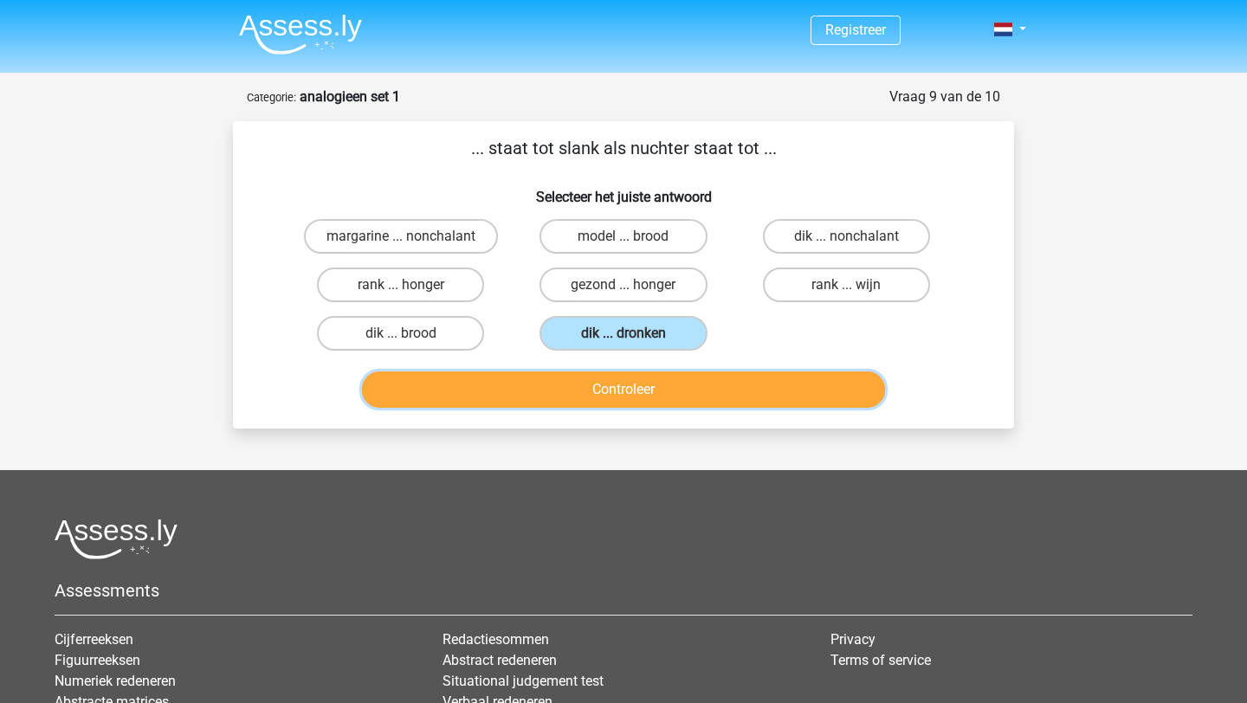
click at [589, 390] on button "Controleer" at bounding box center [624, 390] width 524 height 36
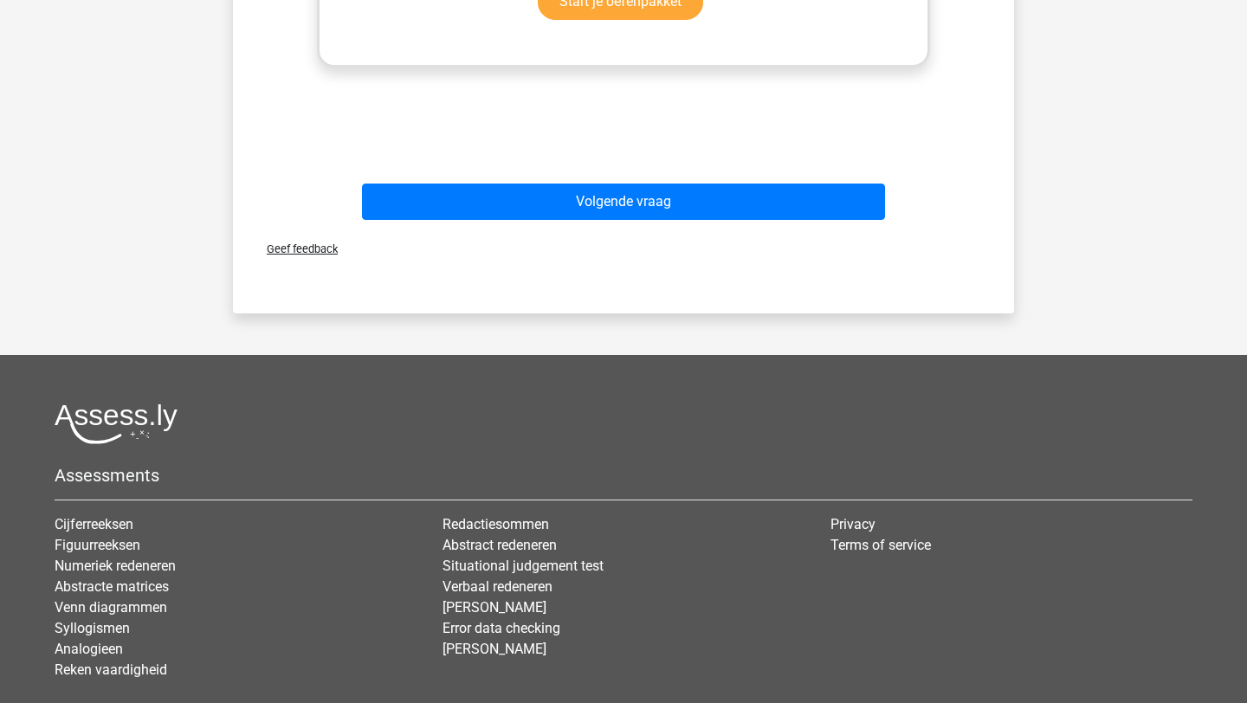
scroll to position [532, 0]
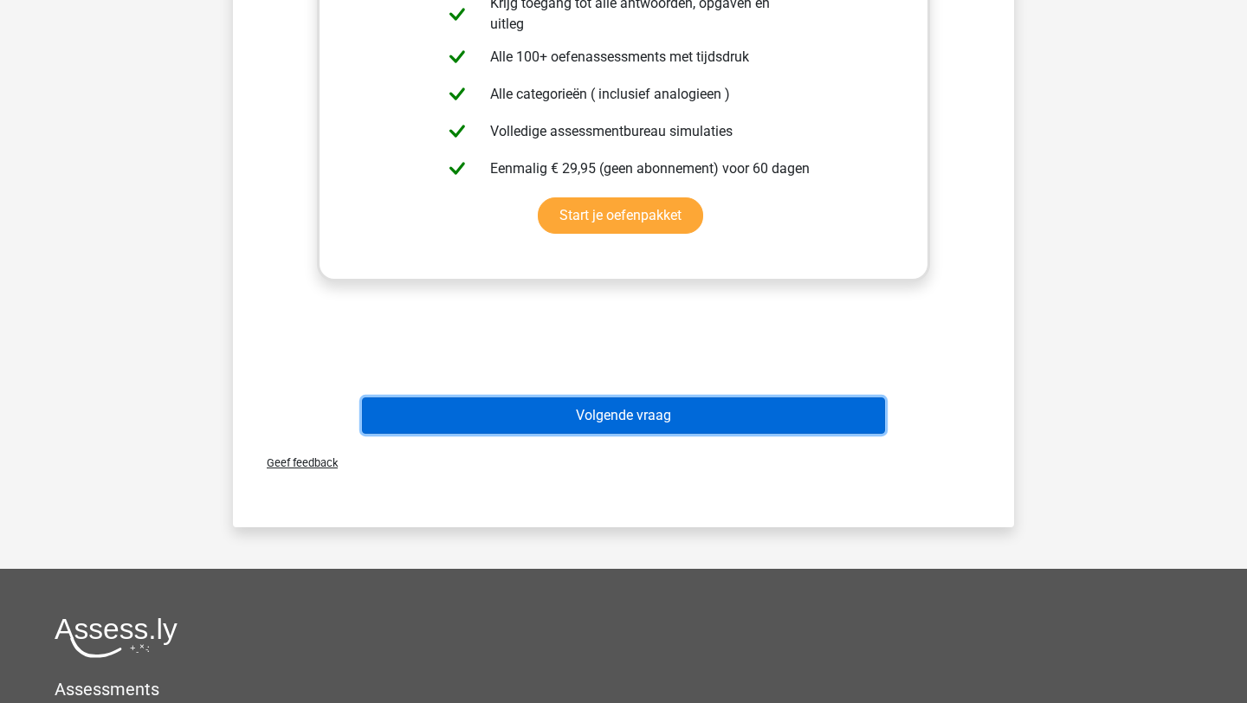
click at [576, 428] on button "Volgende vraag" at bounding box center [624, 416] width 524 height 36
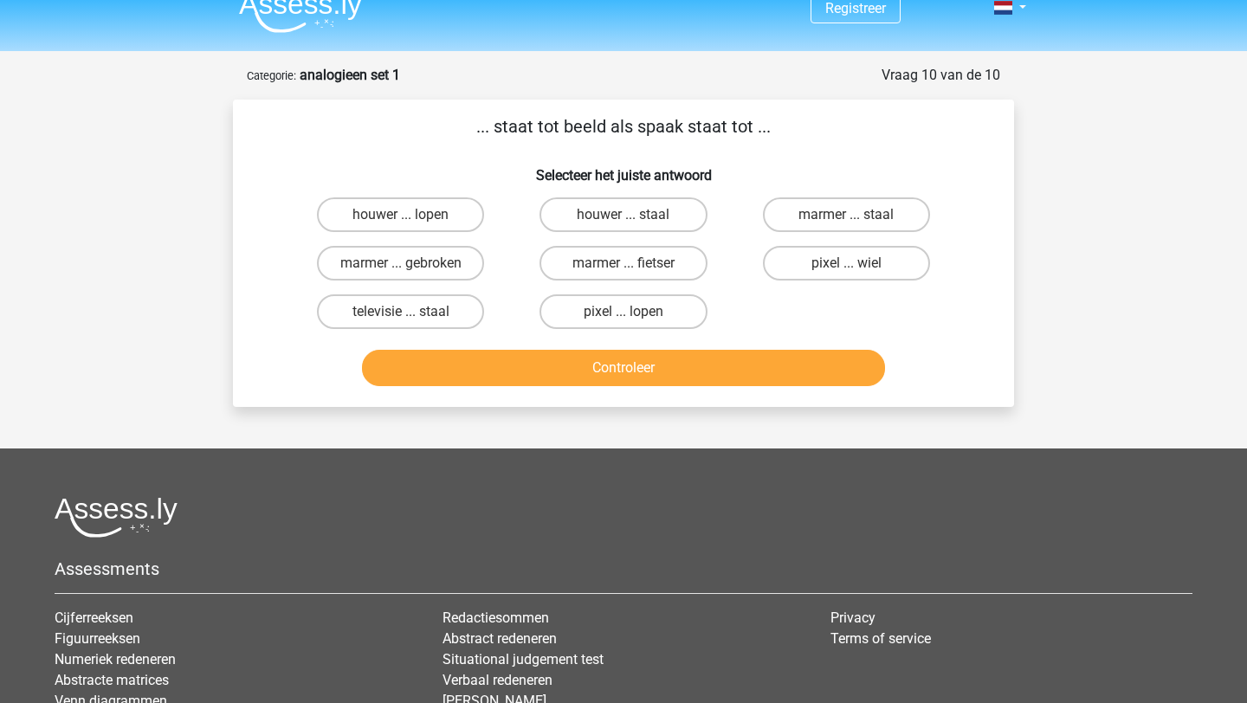
scroll to position [0, 0]
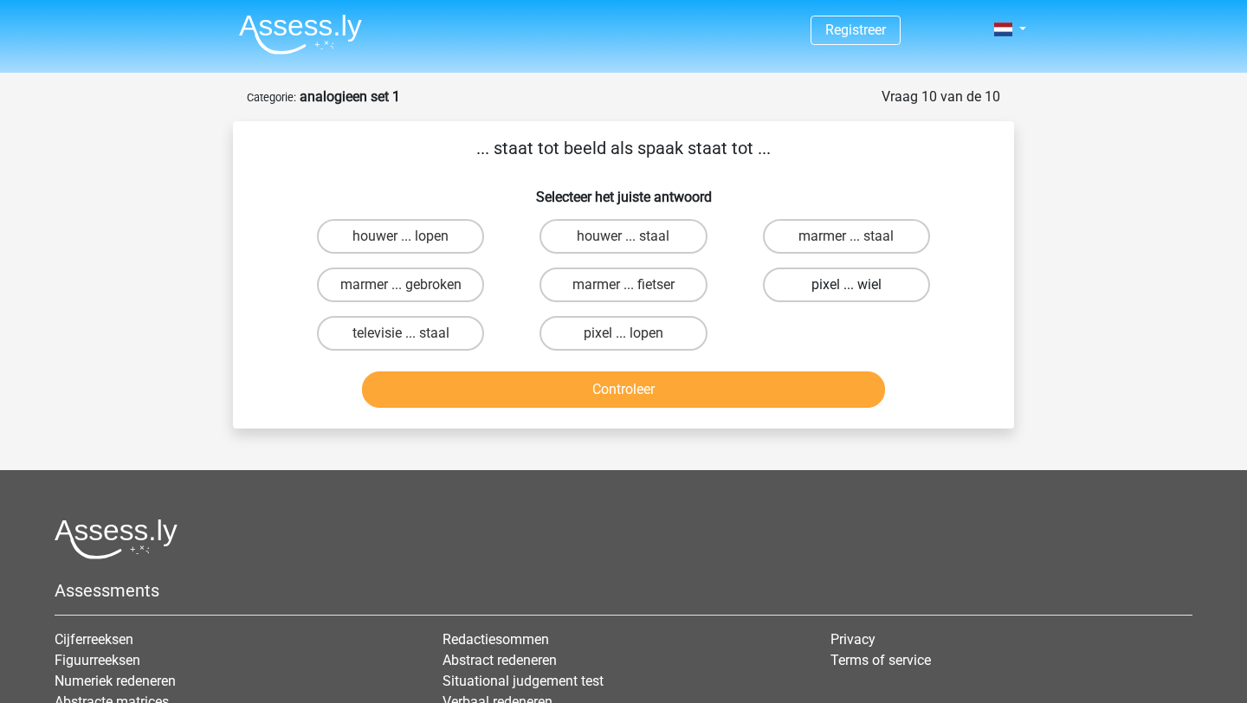
click at [793, 293] on label "pixel ... wiel" at bounding box center [846, 285] width 167 height 35
click at [846, 293] on input "pixel ... wiel" at bounding box center [851, 290] width 11 height 11
radio input "true"
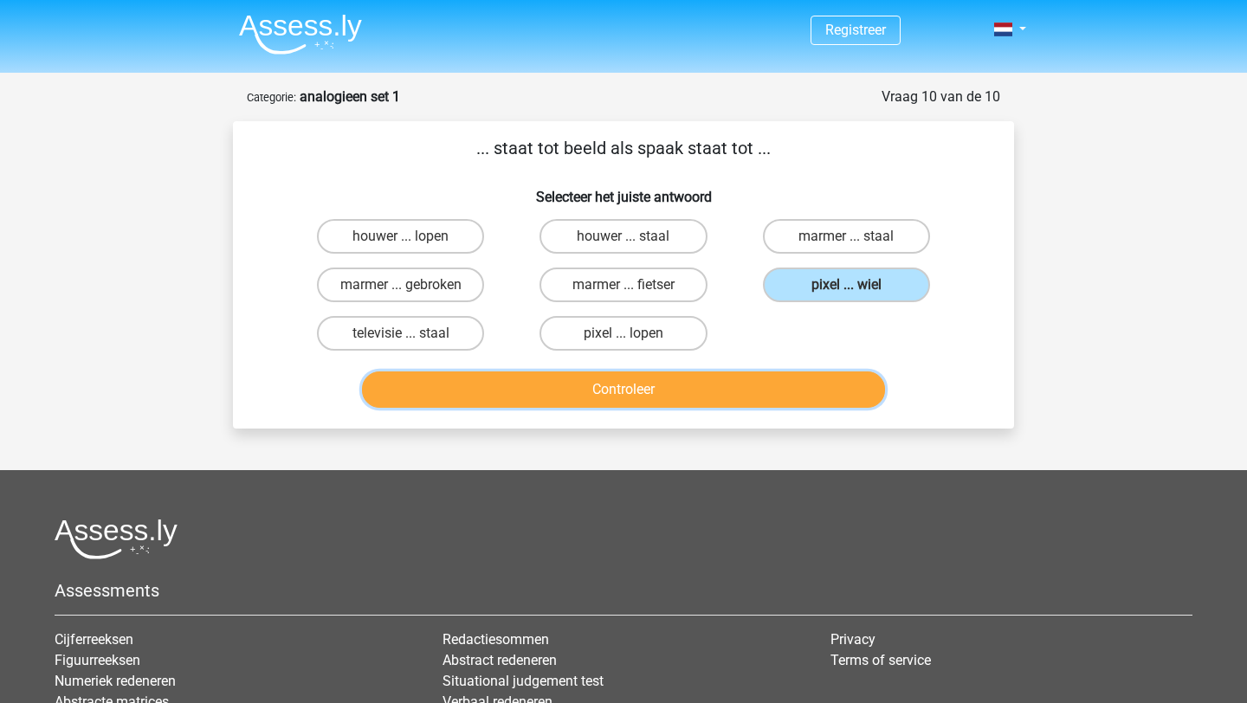
click at [690, 400] on button "Controleer" at bounding box center [624, 390] width 524 height 36
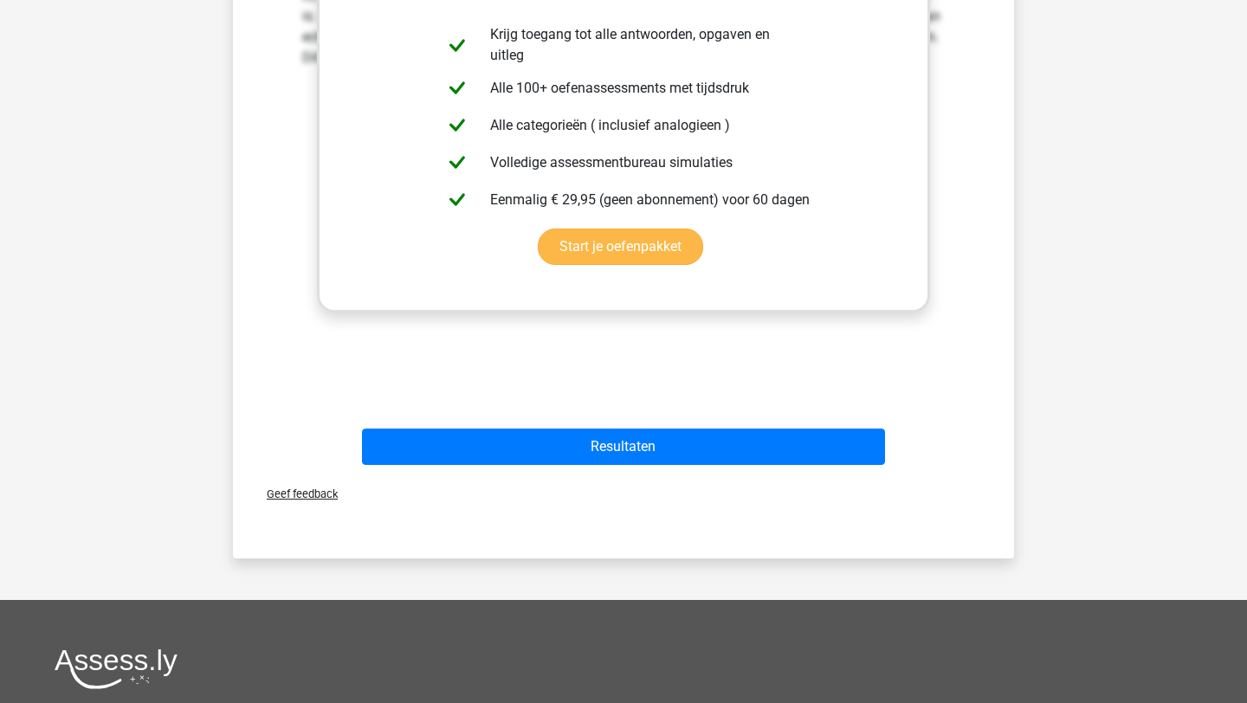
scroll to position [681, 0]
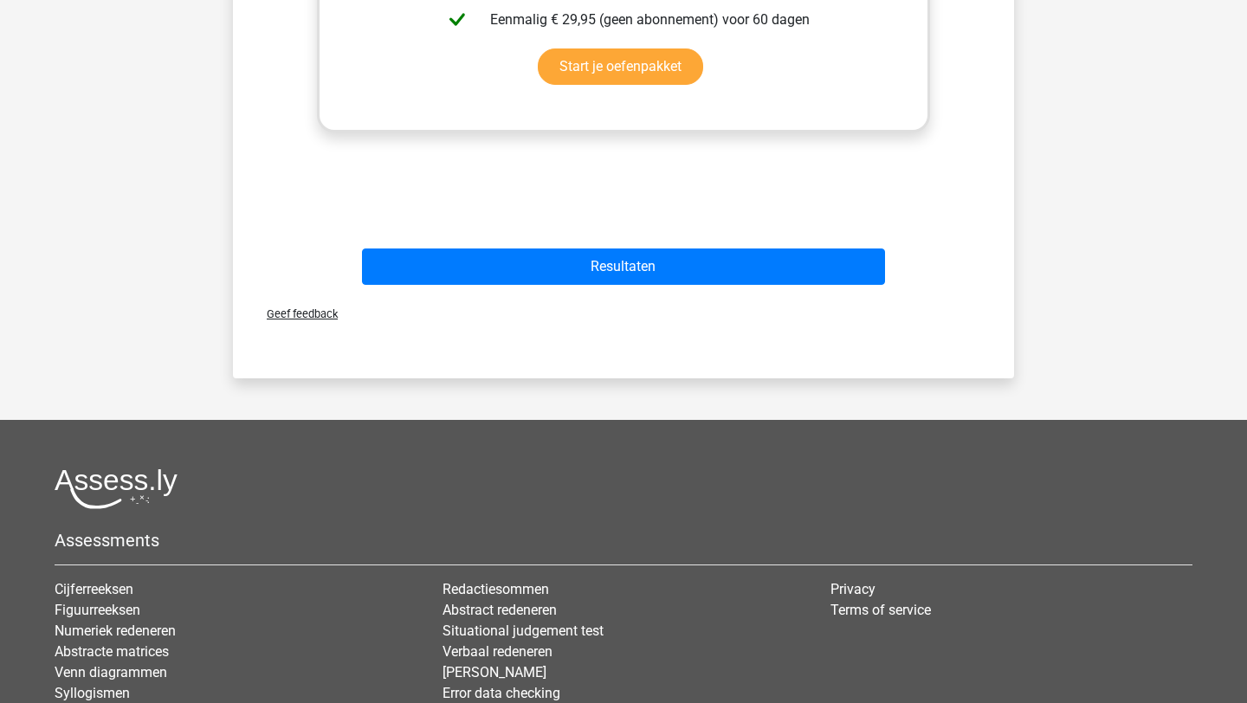
click at [659, 245] on div "Resultaten" at bounding box center [624, 263] width 726 height 57
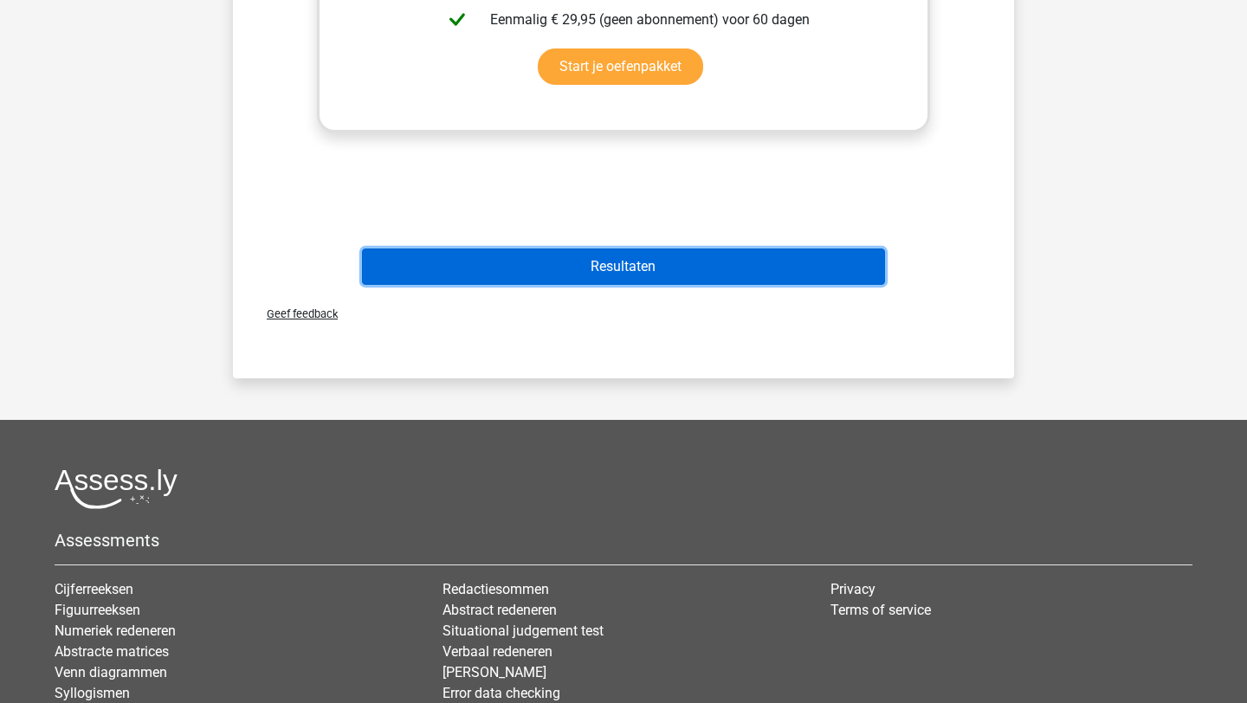
click at [658, 258] on button "Resultaten" at bounding box center [624, 267] width 524 height 36
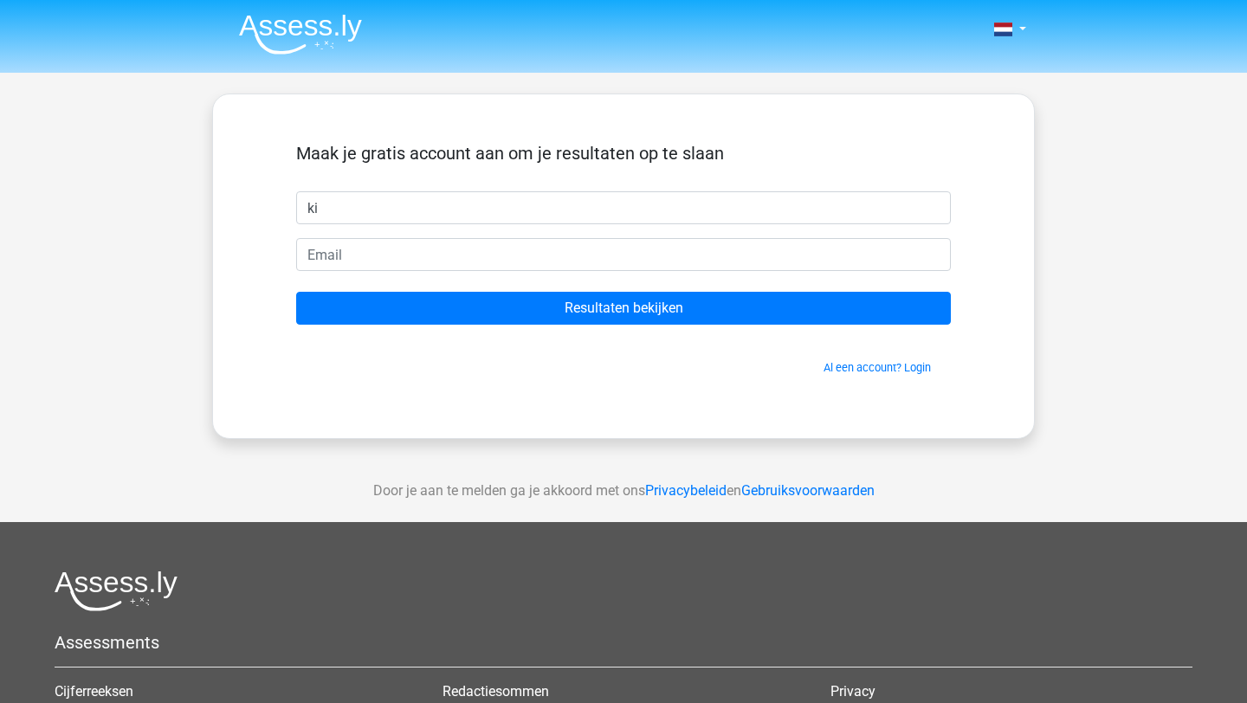
type input "k"
type input "Mijntje"
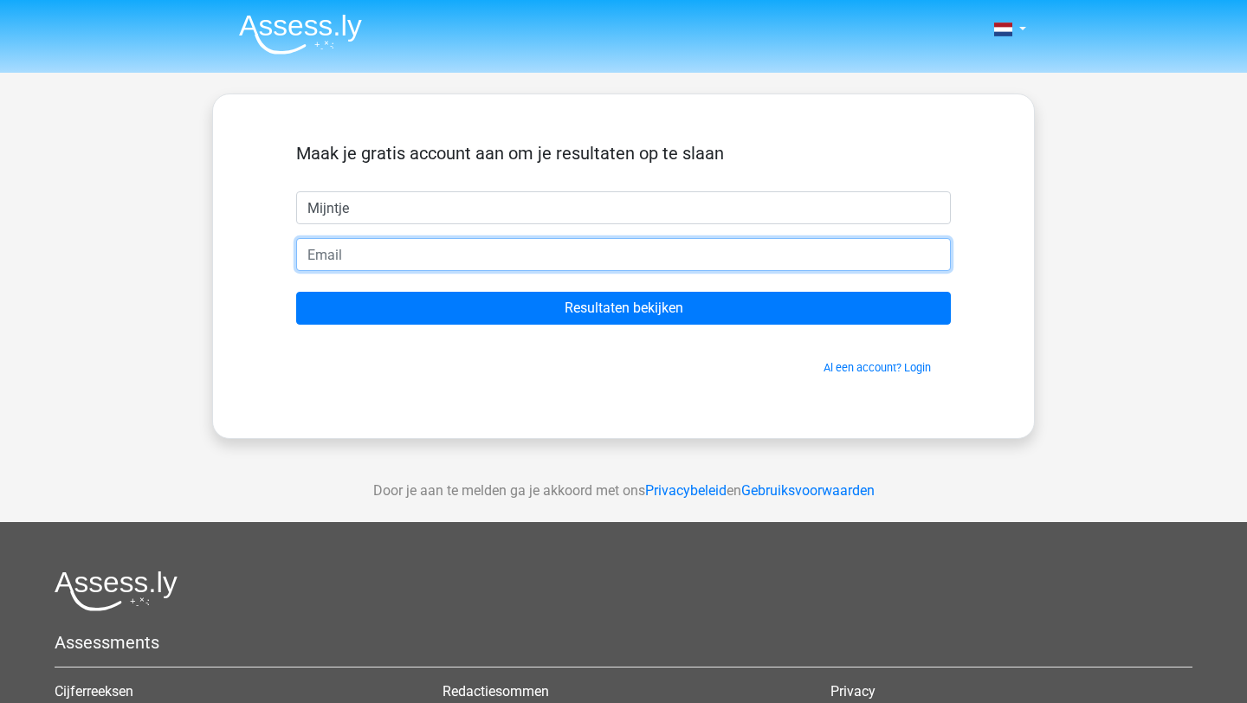
click at [422, 253] on input "email" at bounding box center [623, 254] width 655 height 33
type input "[EMAIL_ADDRESS][DOMAIN_NAME]"
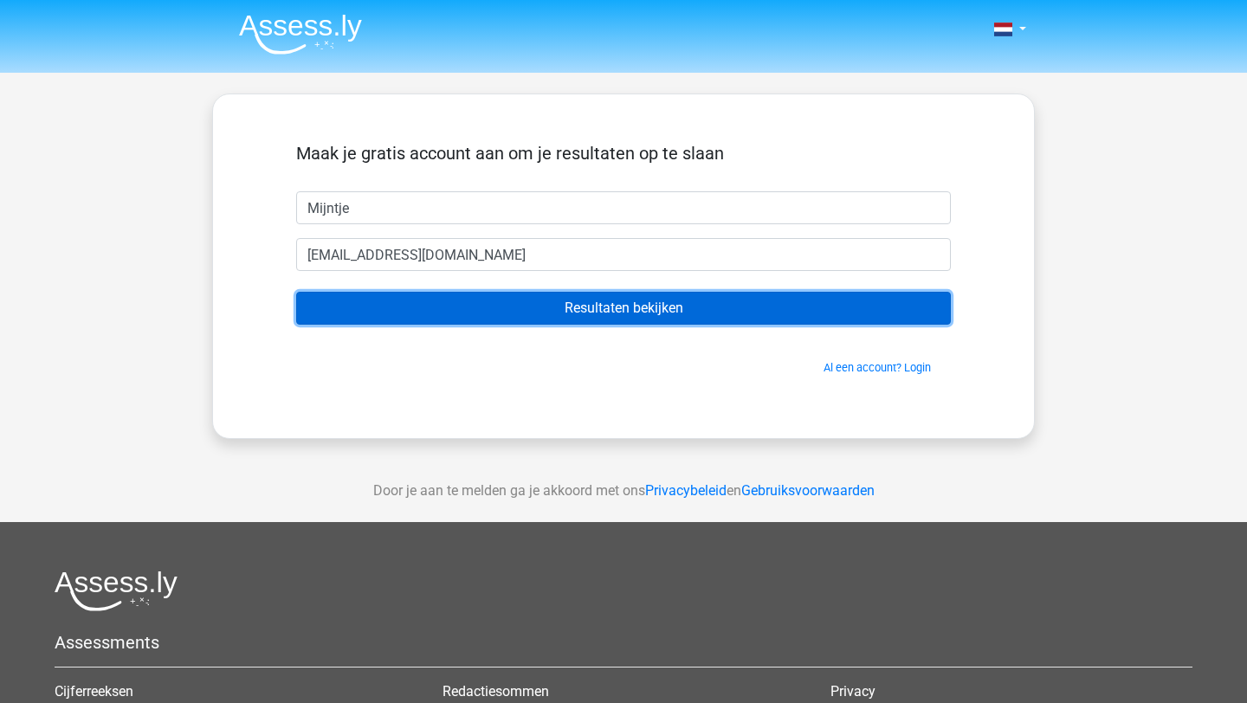
click at [414, 305] on input "Resultaten bekijken" at bounding box center [623, 308] width 655 height 33
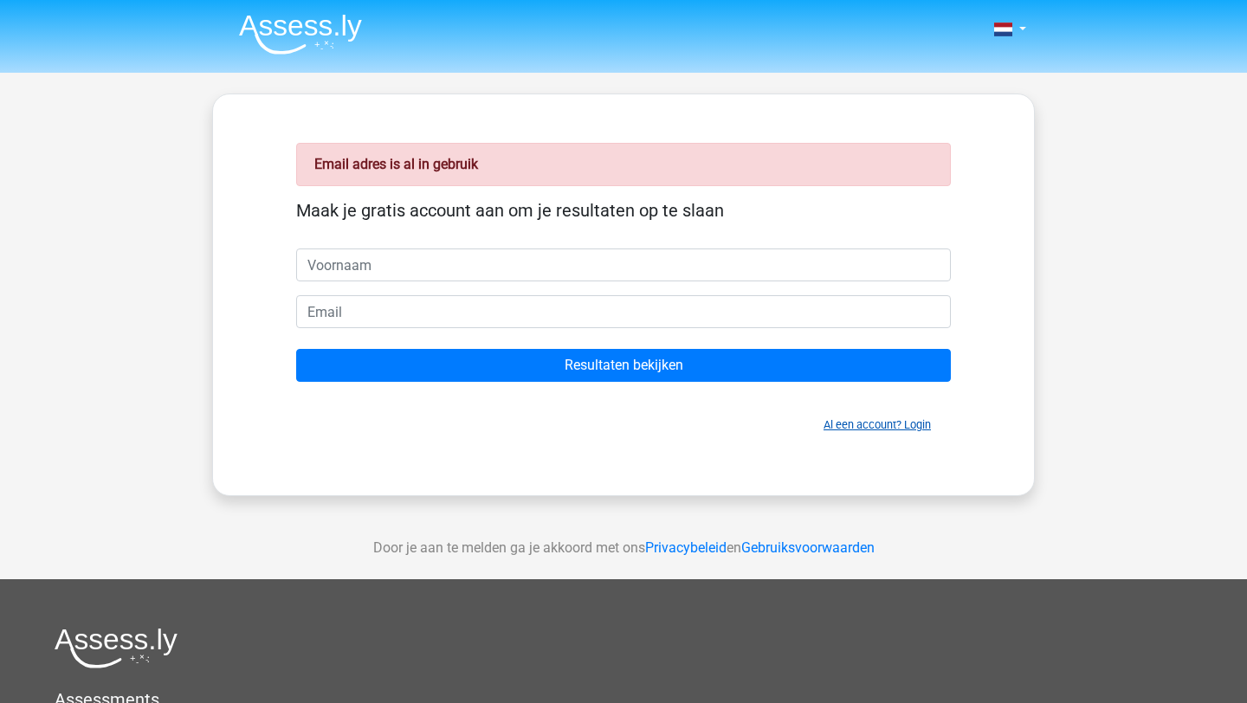
click at [835, 424] on link "Al een account? Login" at bounding box center [877, 424] width 107 height 13
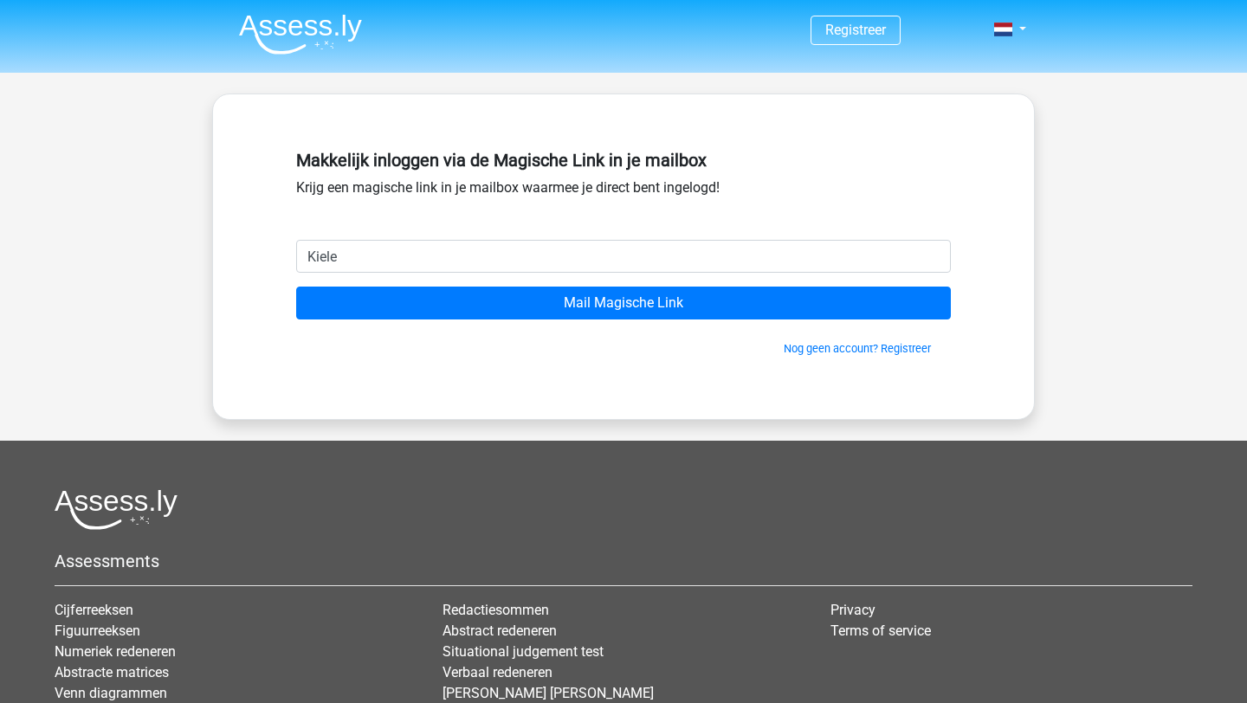
type input "[EMAIL_ADDRESS][DOMAIN_NAME]"
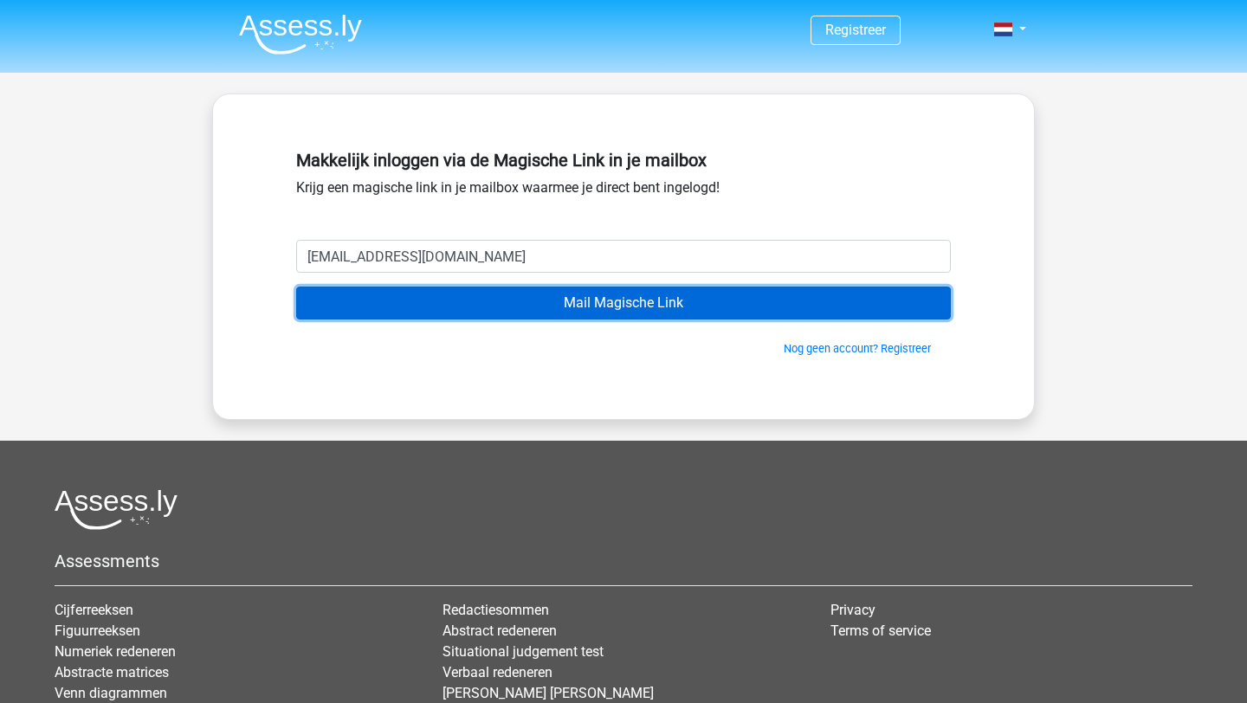
click at [437, 294] on input "Mail Magische Link" at bounding box center [623, 303] width 655 height 33
